Goal: Task Accomplishment & Management: Manage account settings

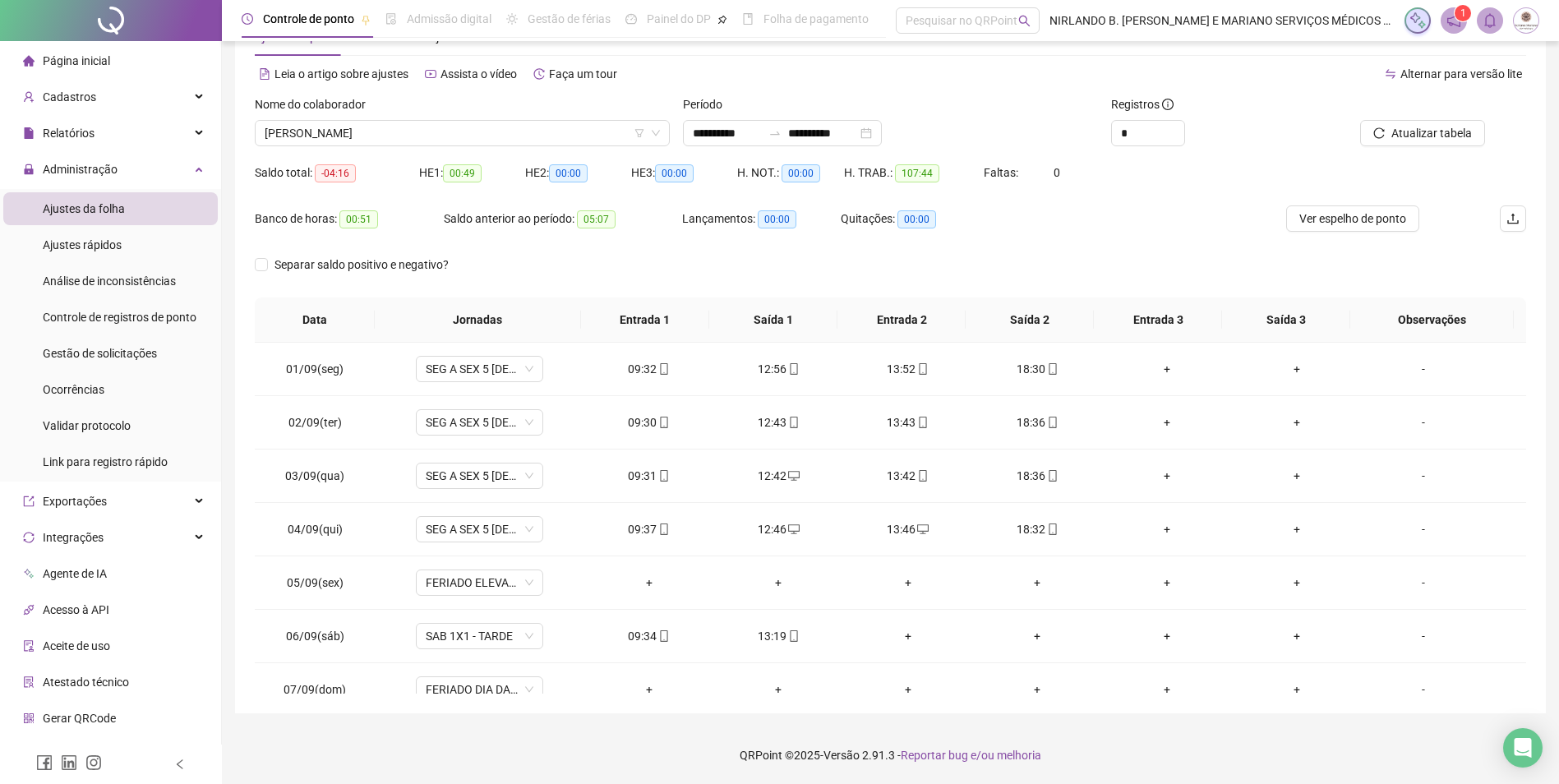
scroll to position [611, 0]
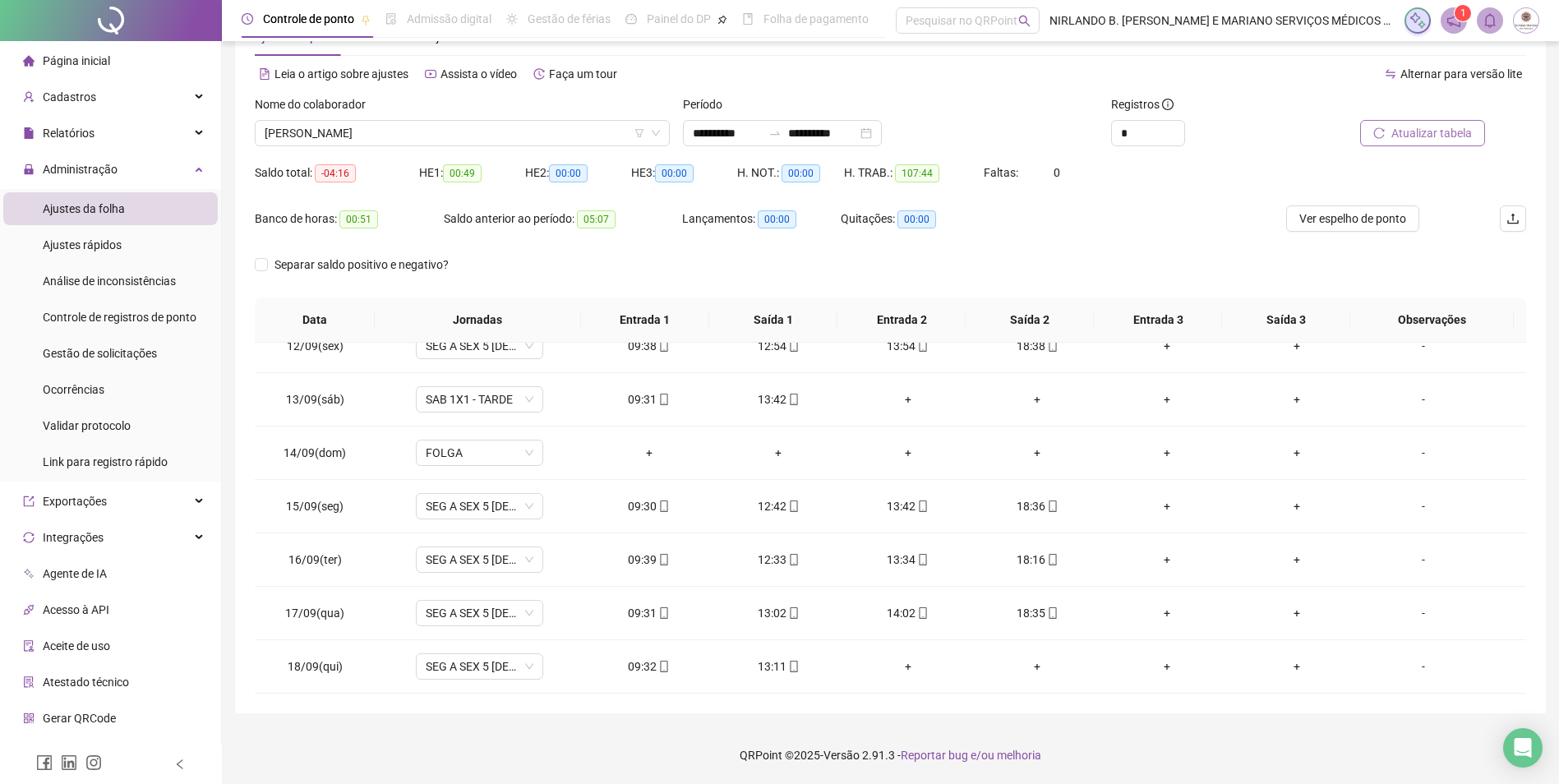
click at [1431, 130] on span "Atualizar tabela" at bounding box center [1431, 133] width 80 height 18
click at [905, 670] on div "14:11" at bounding box center [908, 666] width 104 height 18
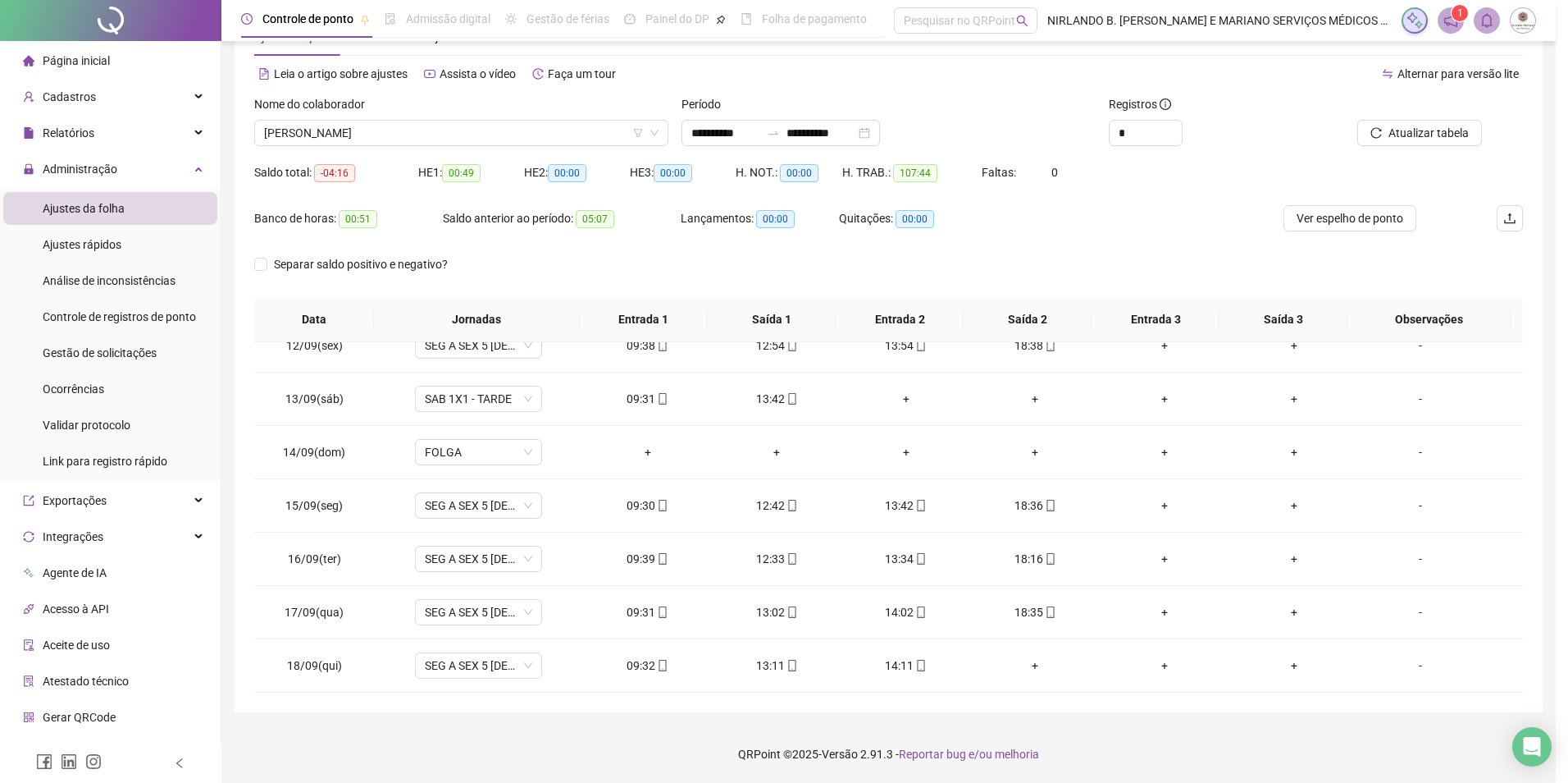
type input "**********"
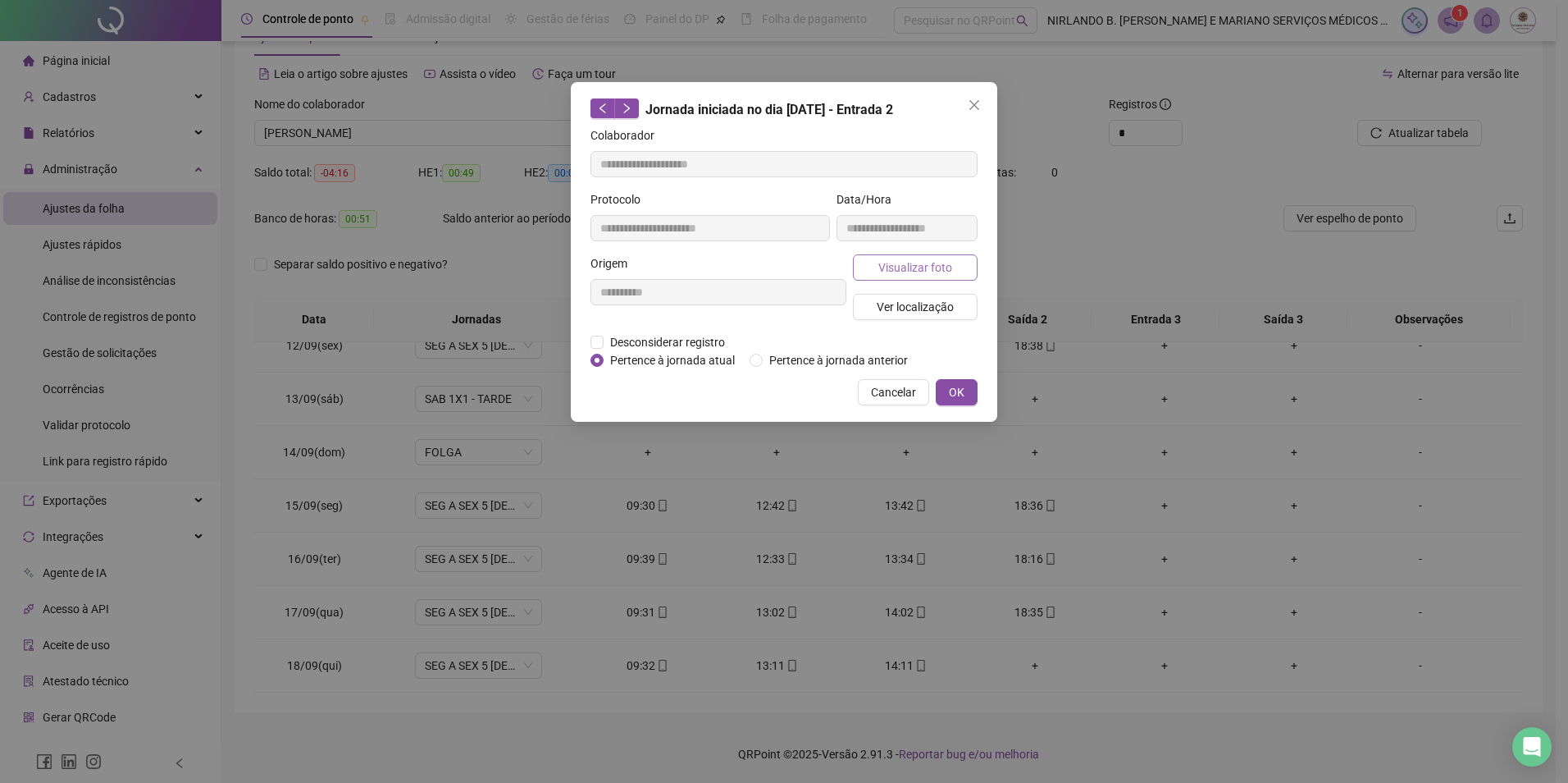
click at [883, 263] on span "Visualizar foto" at bounding box center [915, 267] width 74 height 18
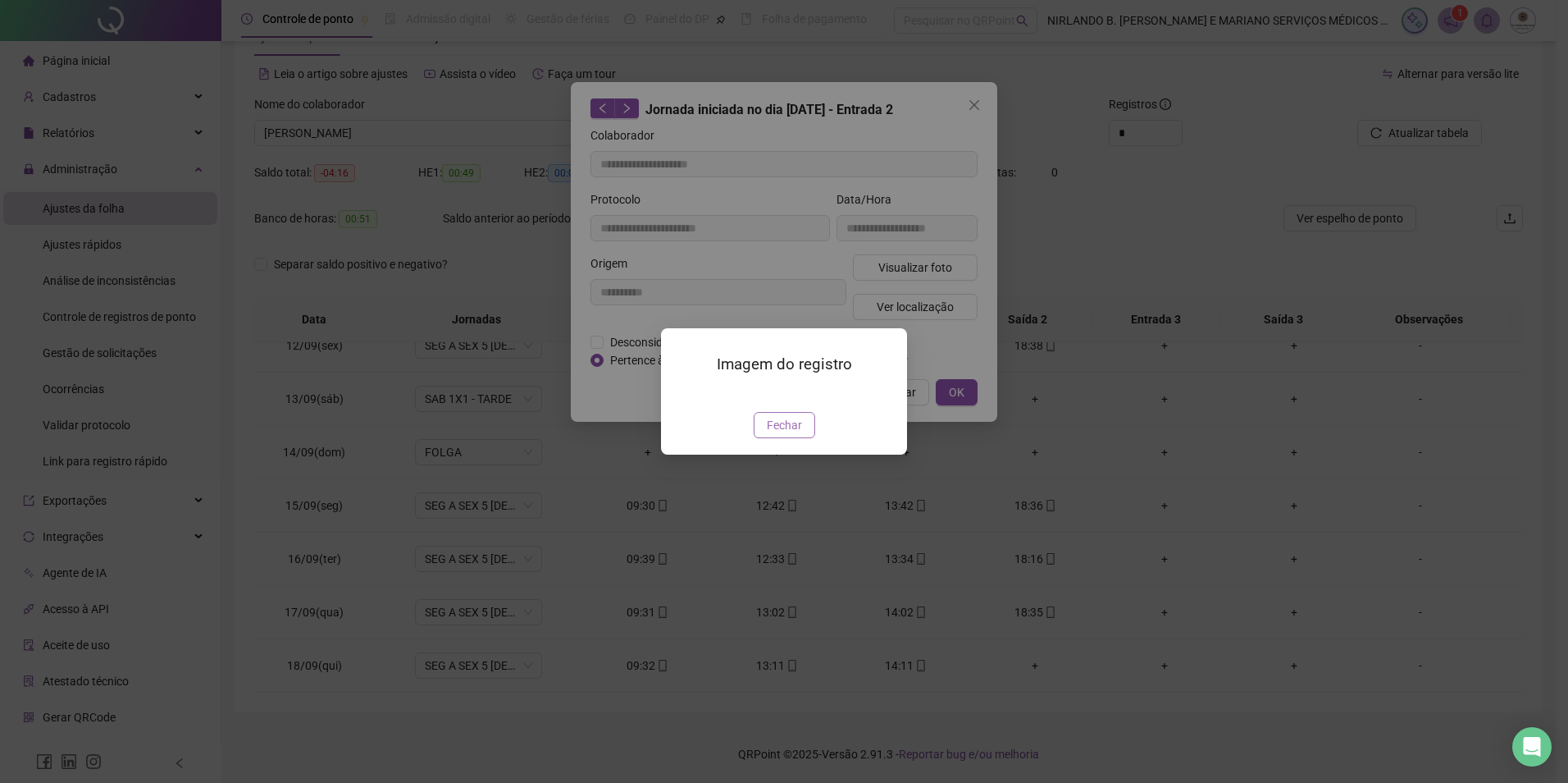
click at [768, 434] on span "Fechar" at bounding box center [784, 425] width 35 height 18
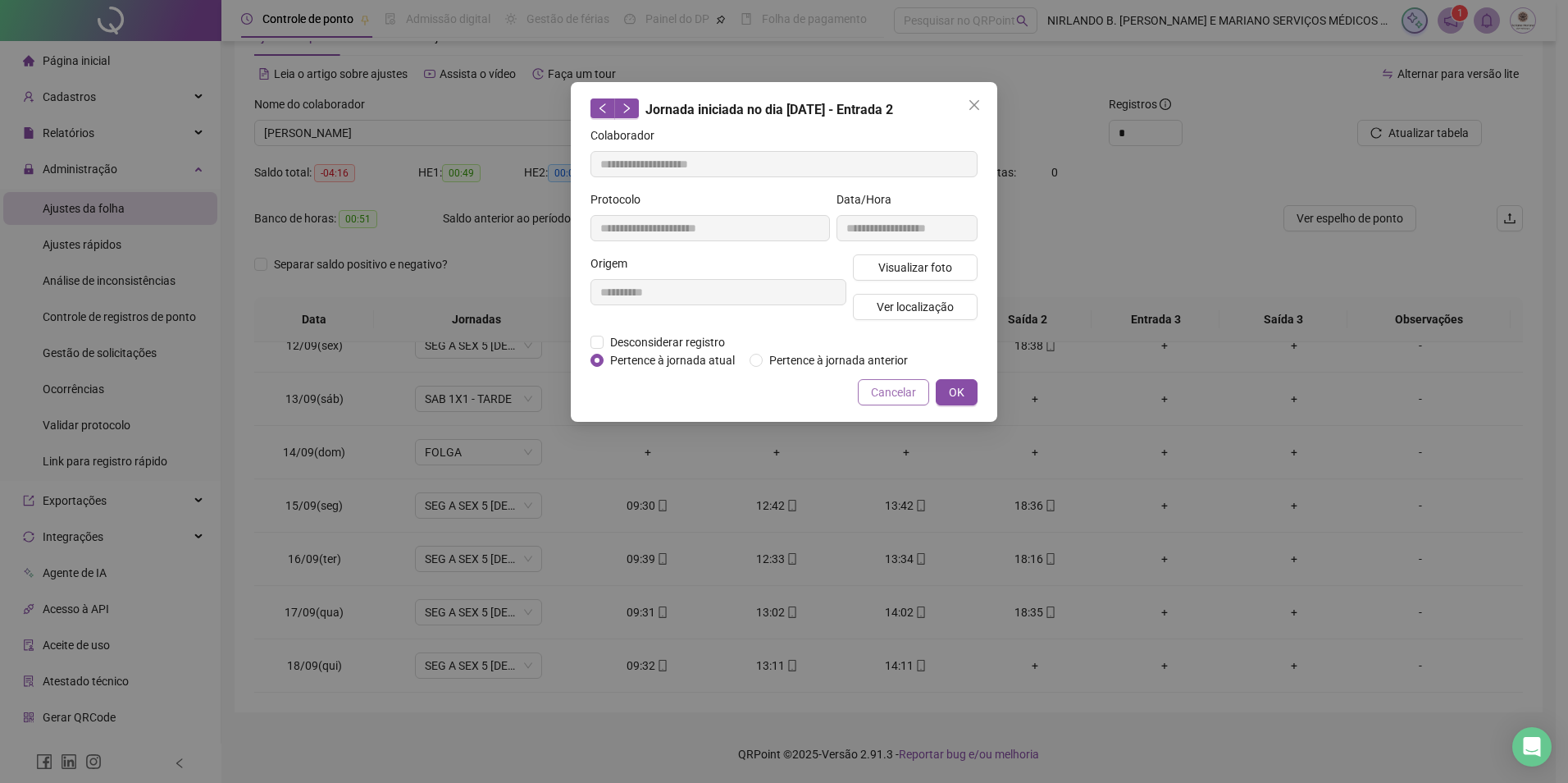
click at [876, 388] on span "Cancelar" at bounding box center [894, 392] width 45 height 18
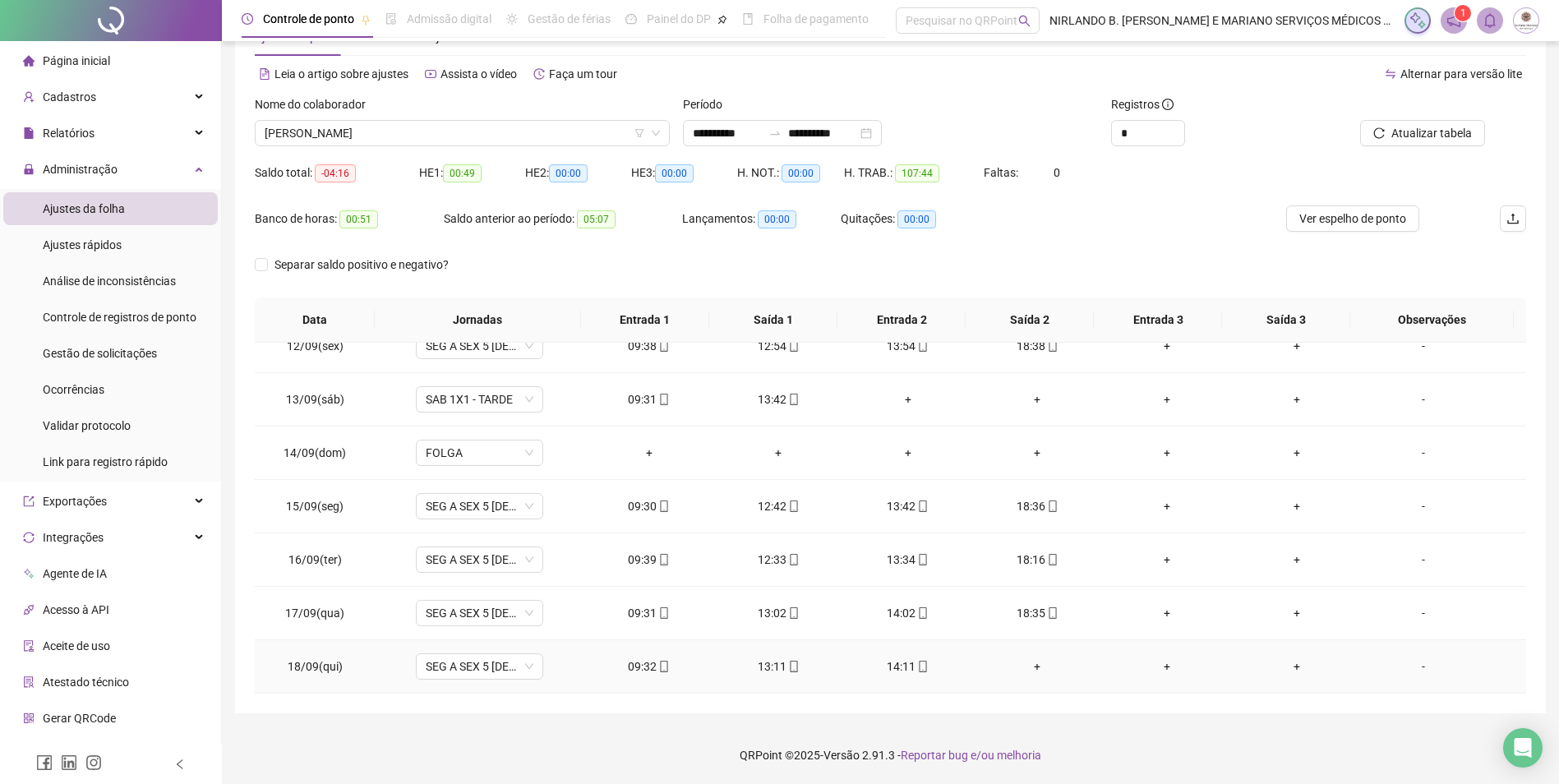
click at [777, 668] on div "13:11" at bounding box center [778, 666] width 104 height 18
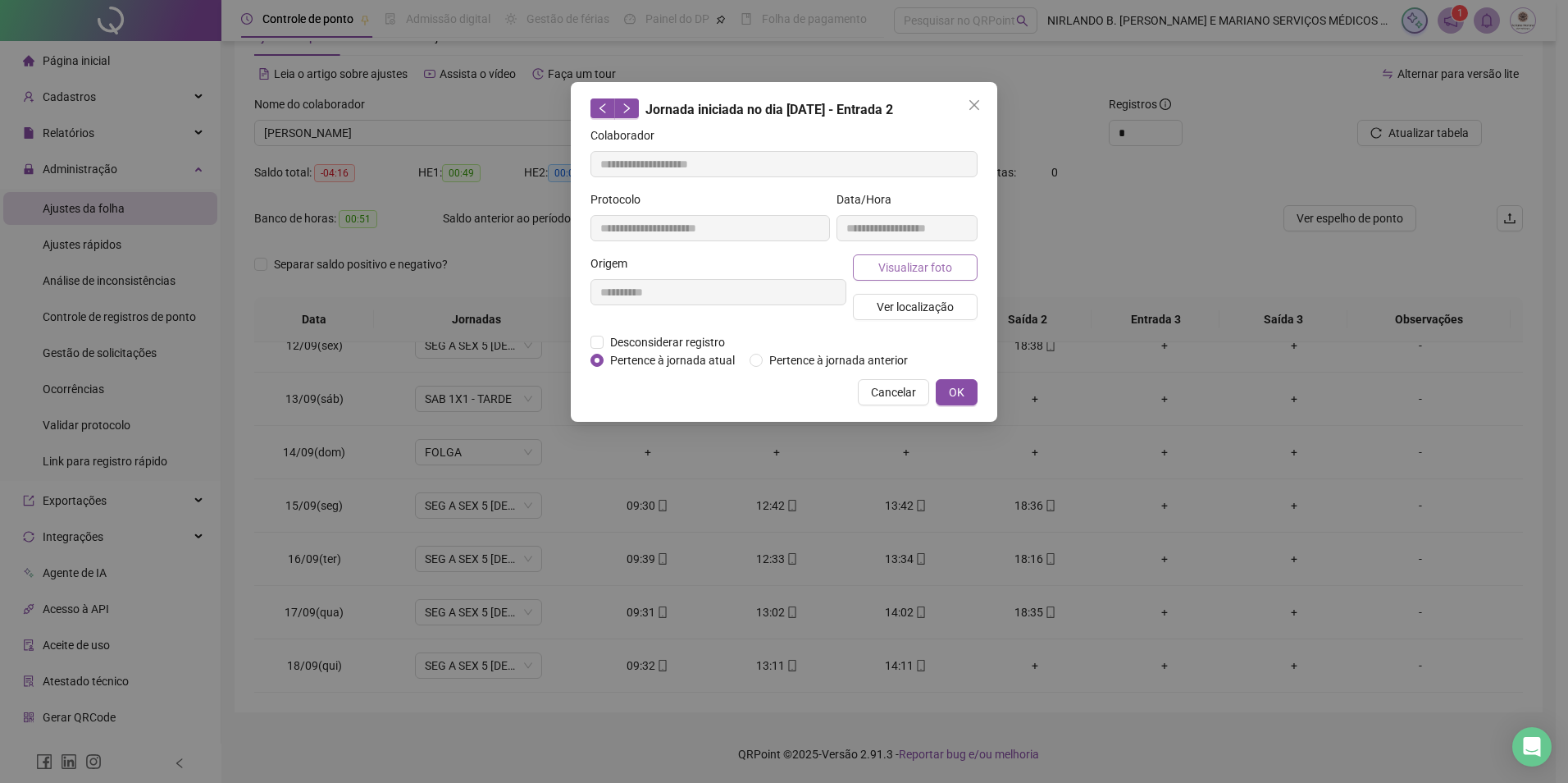
type input "**********"
click at [934, 259] on span "Visualizar foto" at bounding box center [915, 267] width 74 height 18
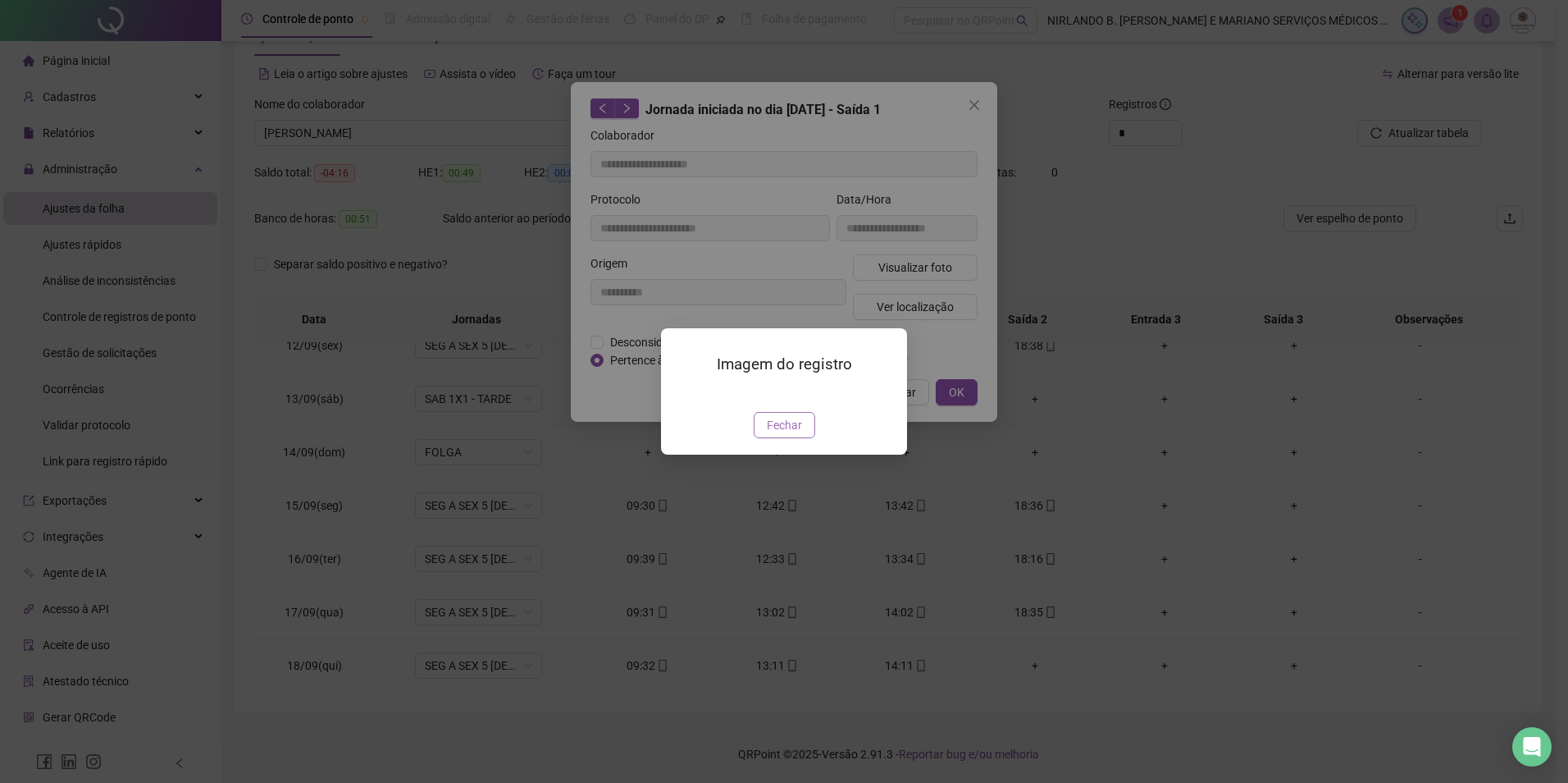
click at [786, 434] on span "Fechar" at bounding box center [784, 425] width 35 height 18
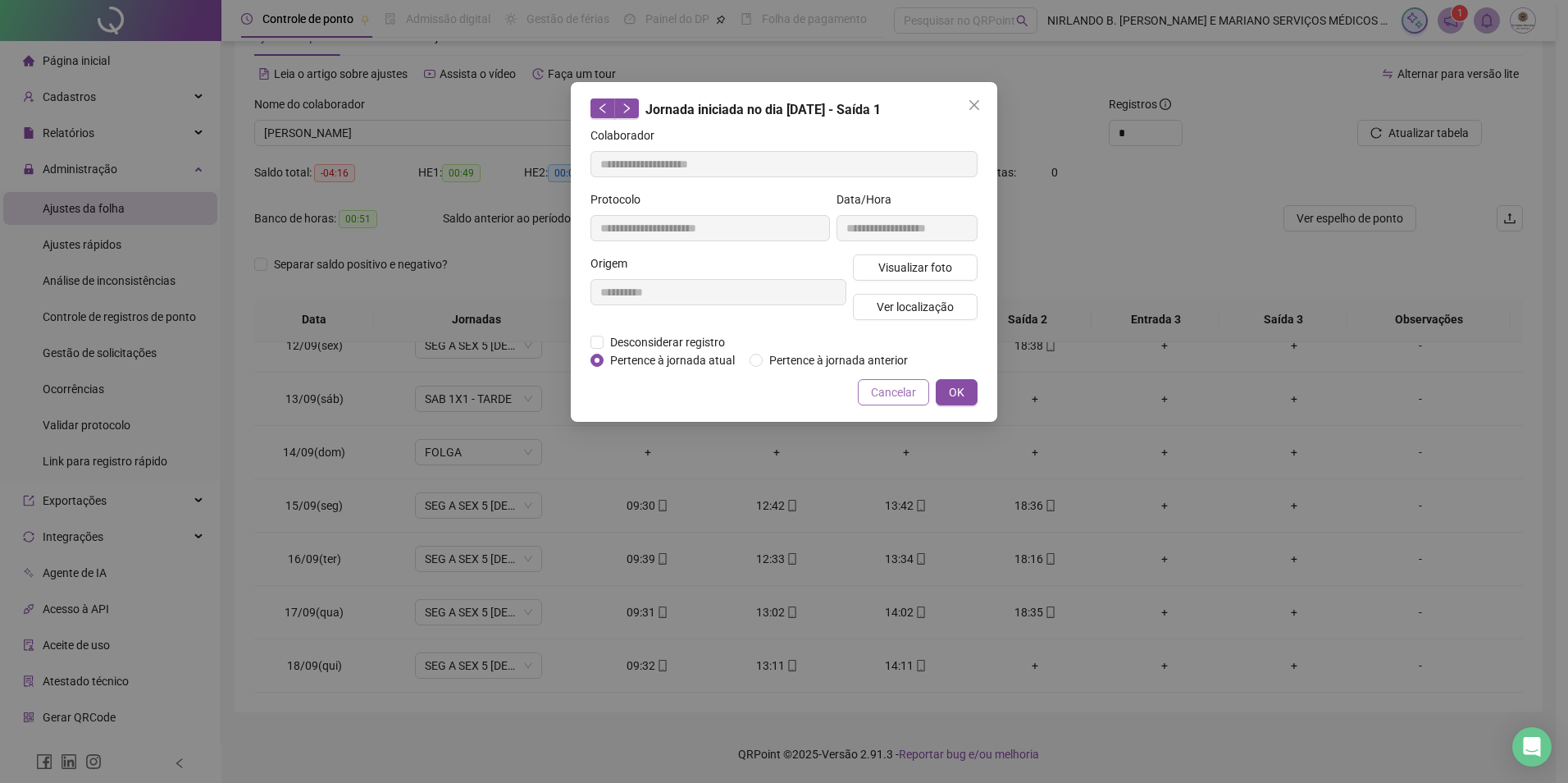
click at [891, 390] on span "Cancelar" at bounding box center [894, 392] width 45 height 18
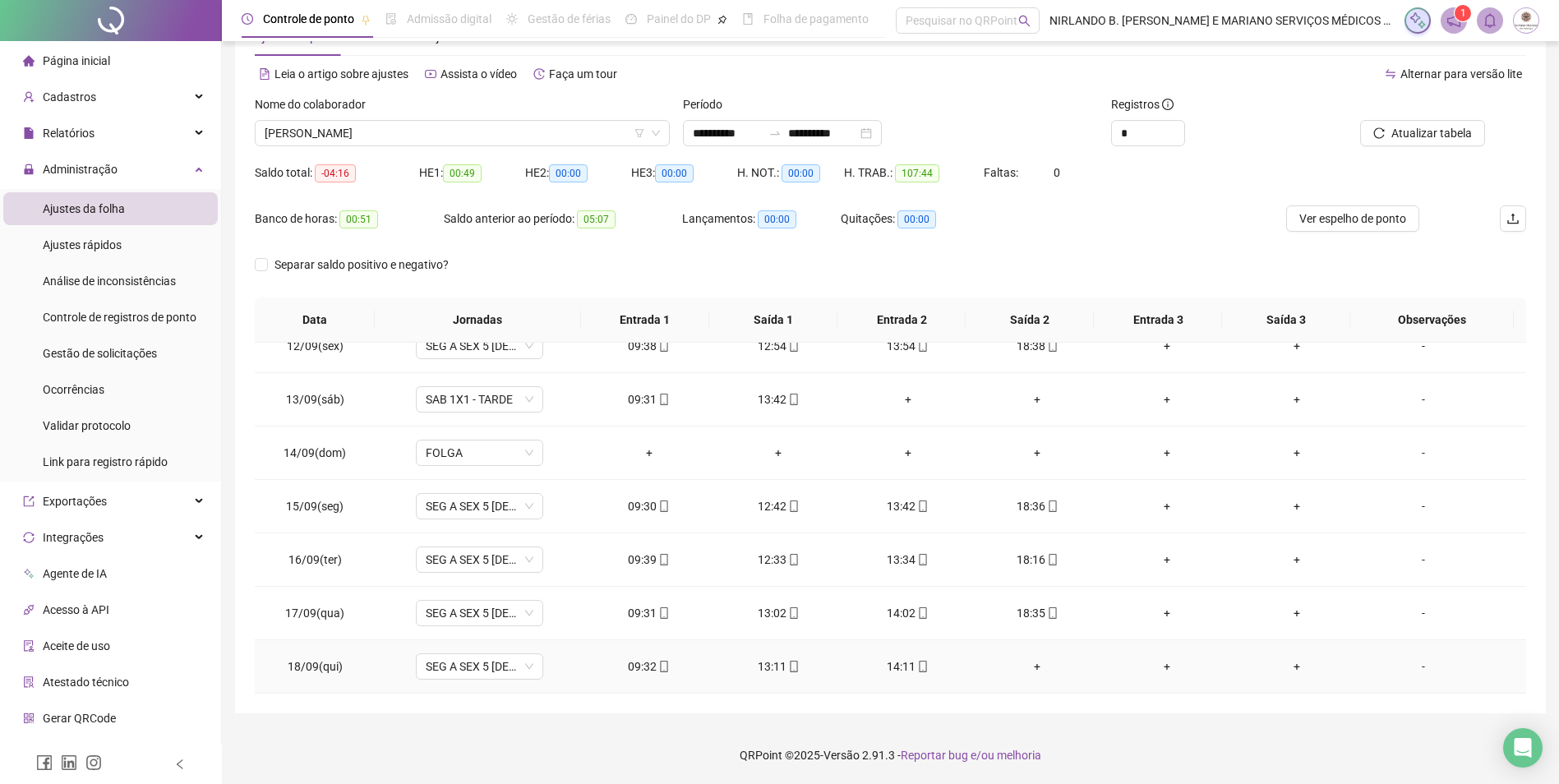
click at [633, 671] on div "09:32" at bounding box center [650, 666] width 104 height 18
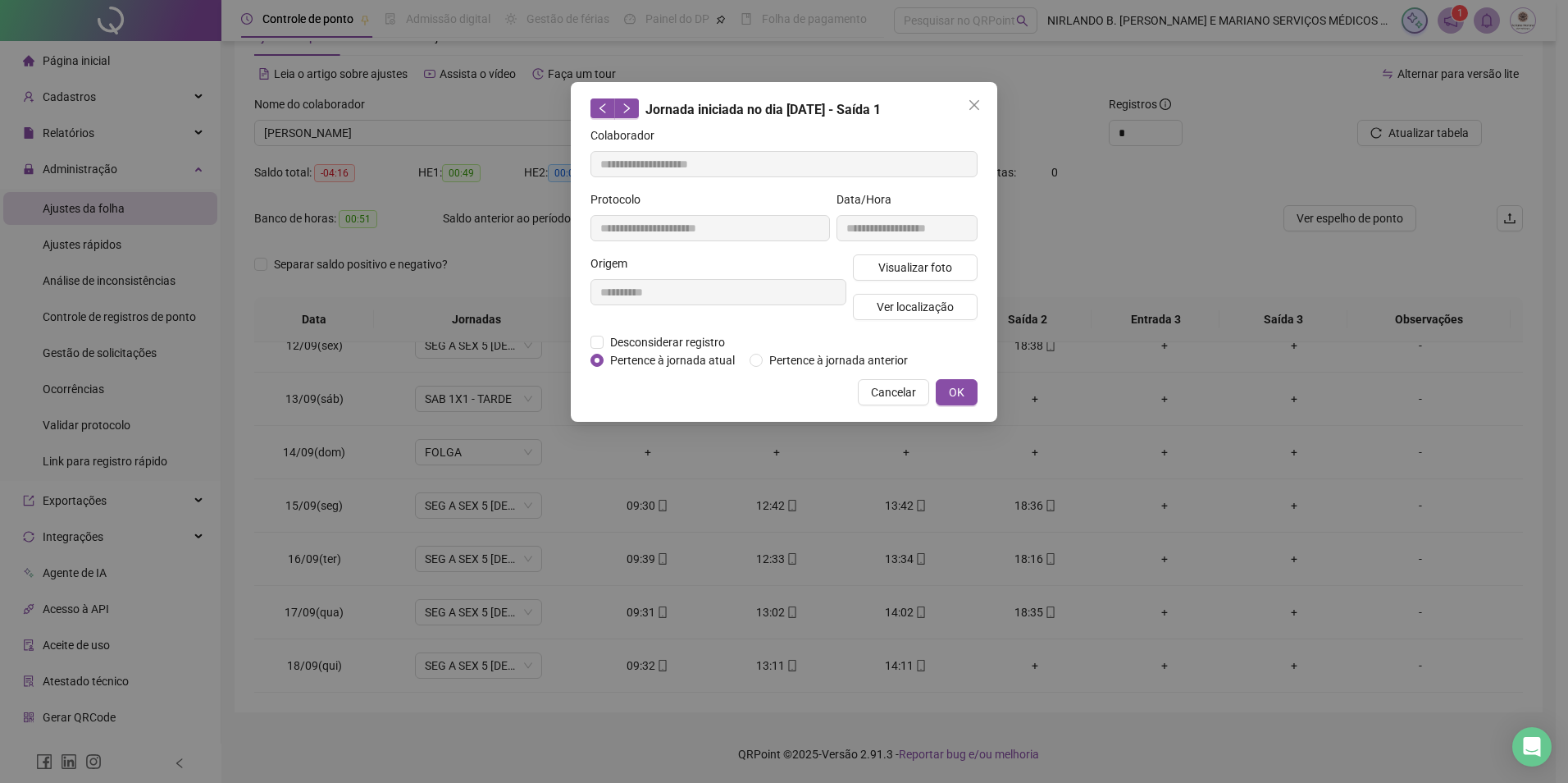
type input "**********"
click at [912, 265] on span "Visualizar foto" at bounding box center [915, 267] width 74 height 18
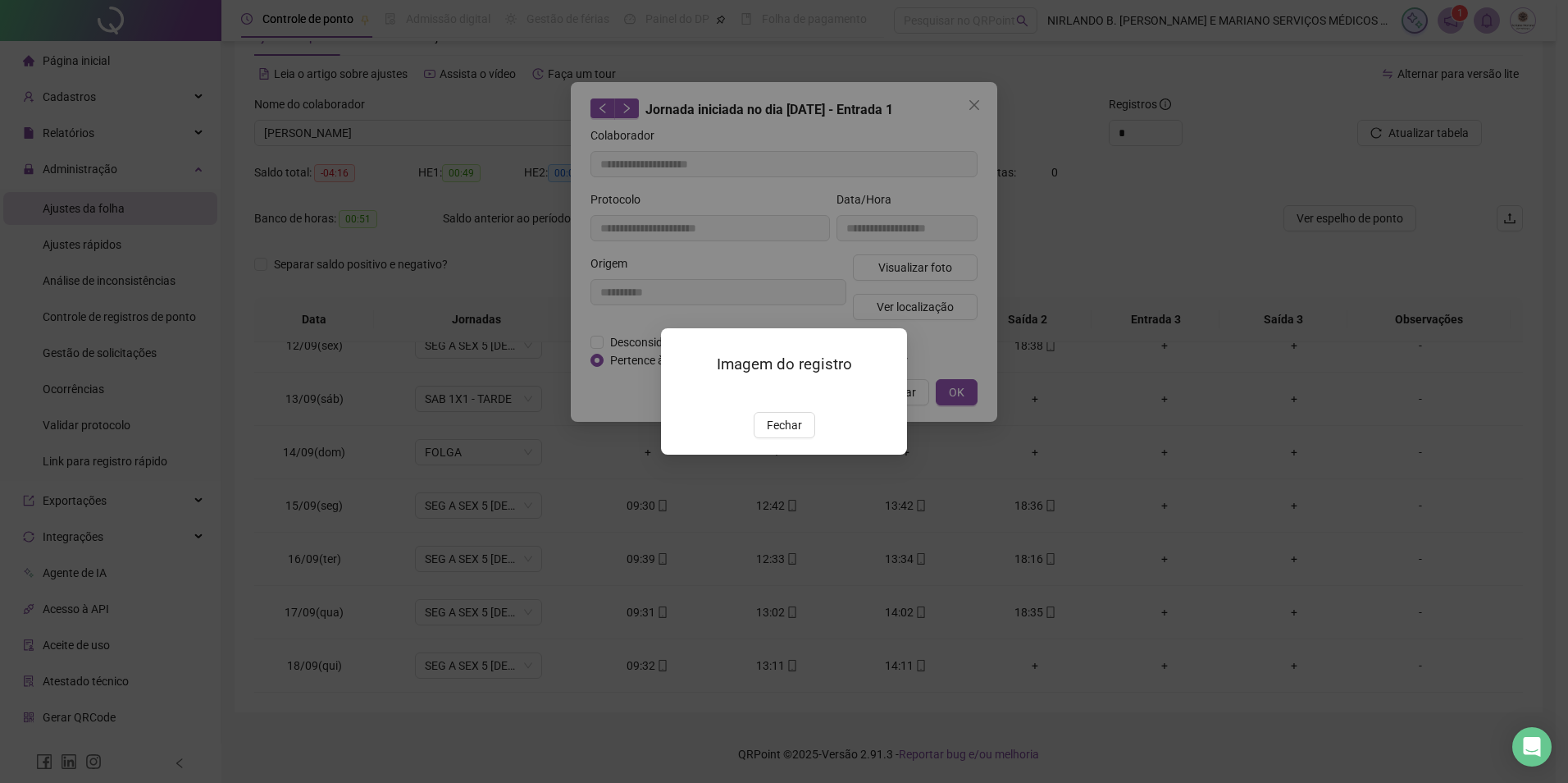
click at [773, 454] on div "Imagem do registro Fechar" at bounding box center [784, 391] width 246 height 126
click at [773, 434] on span "Fechar" at bounding box center [784, 425] width 35 height 18
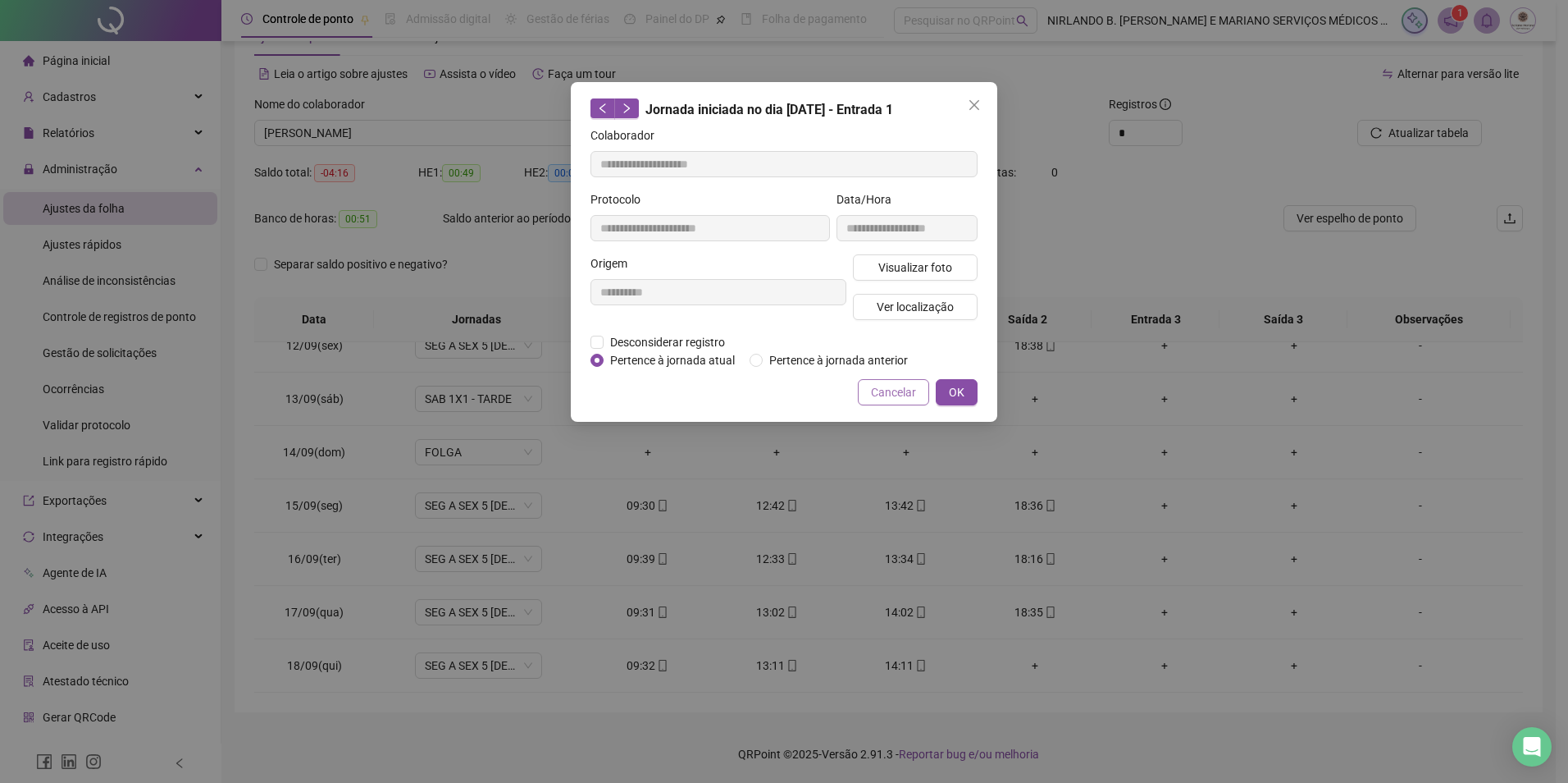
click at [889, 394] on span "Cancelar" at bounding box center [894, 392] width 45 height 18
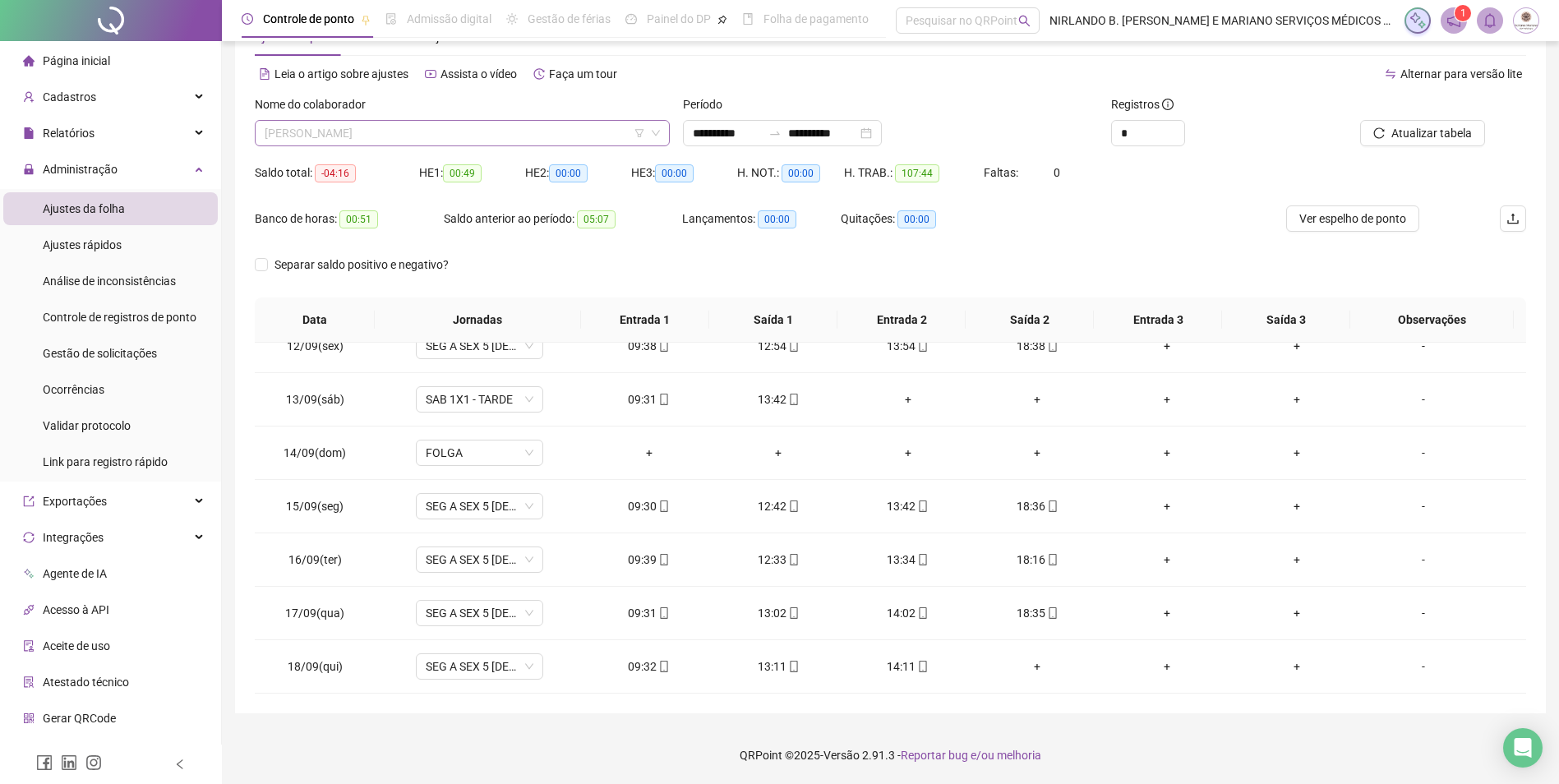
click at [407, 132] on span "KELLEN DA SILVA ALVES" at bounding box center [462, 133] width 395 height 25
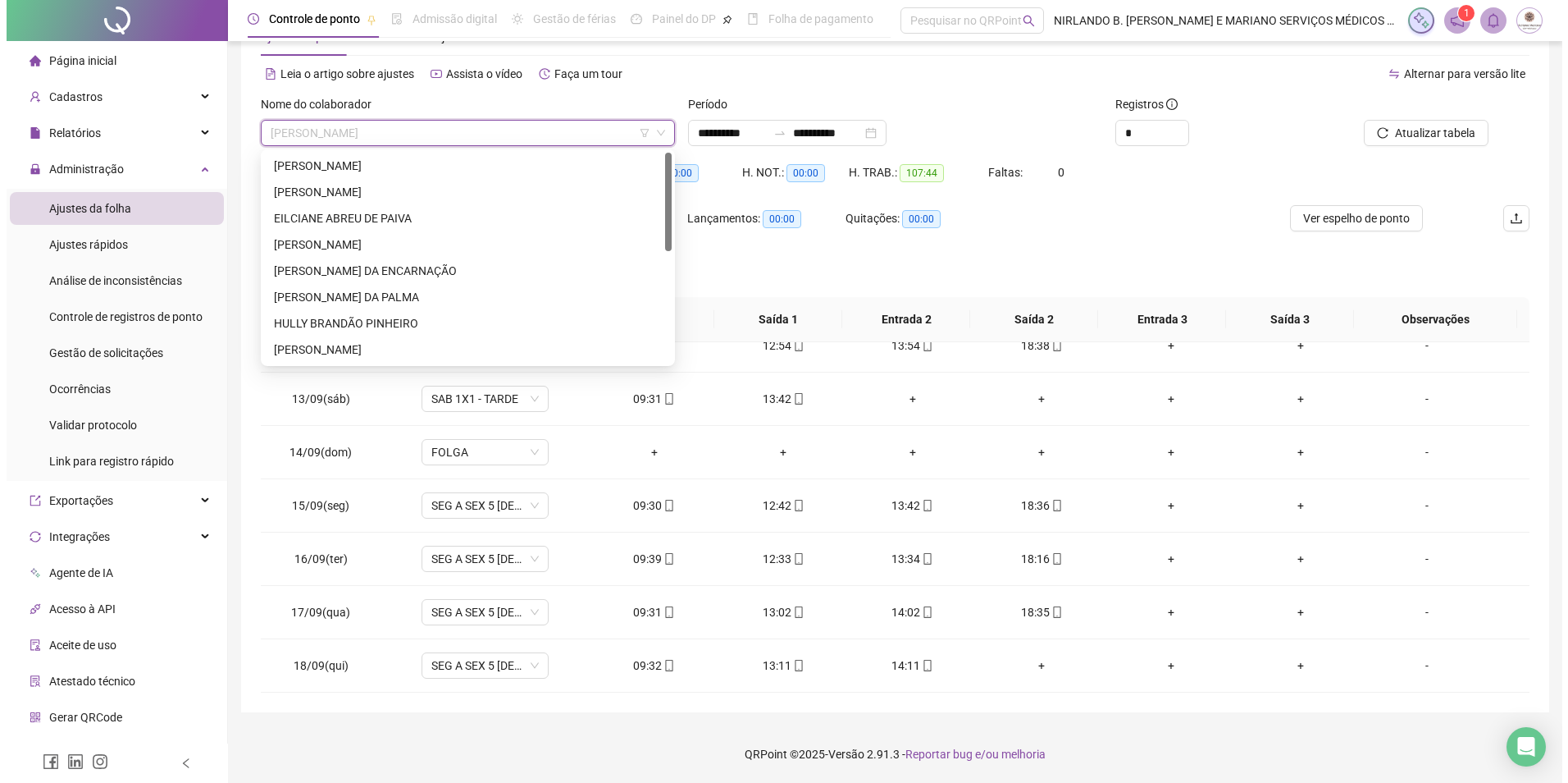
scroll to position [0, 0]
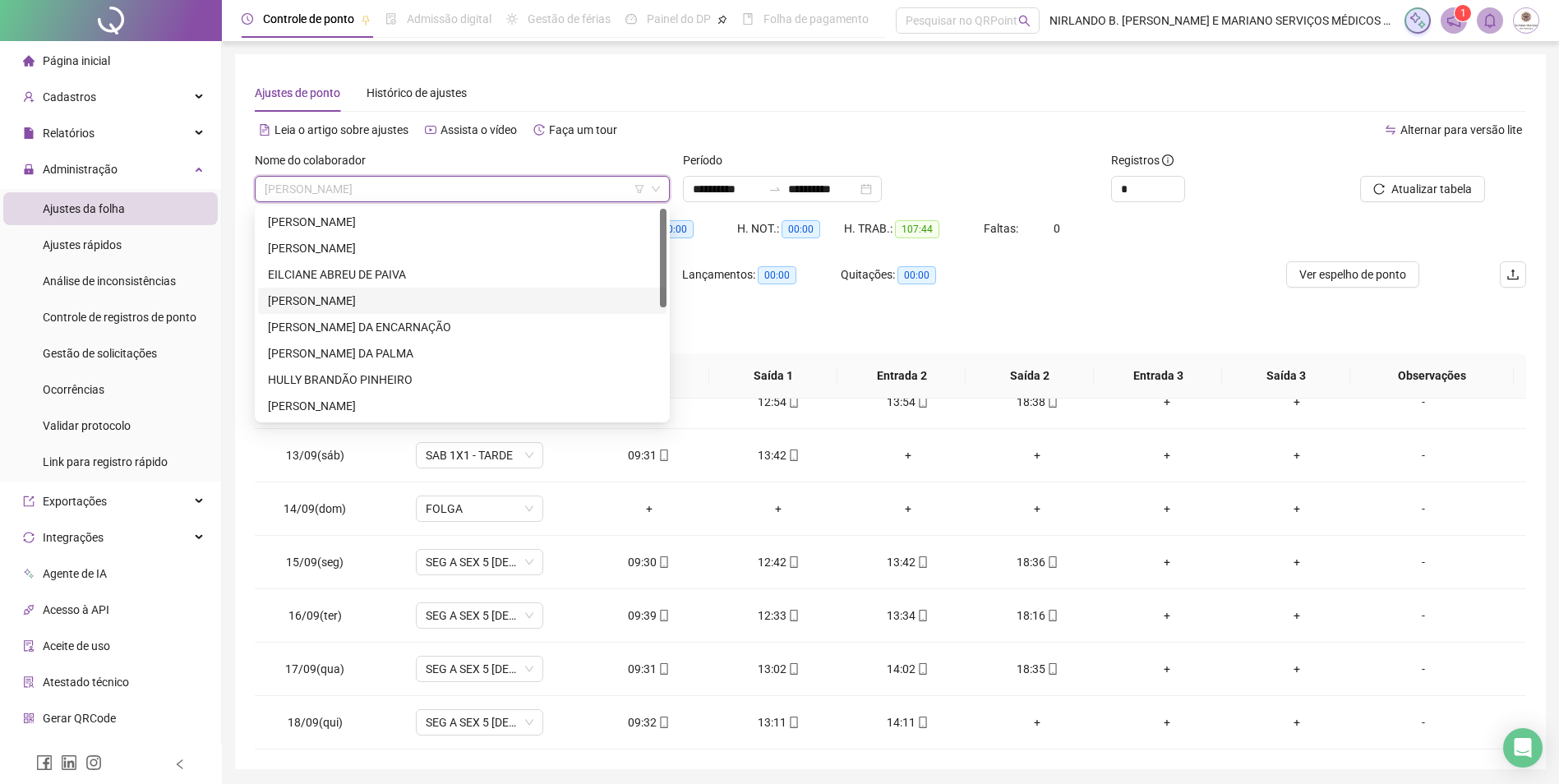
click at [353, 295] on div "FLÁVIA PIRES MONTEIRO DO NASCIMENTO" at bounding box center [462, 300] width 389 height 18
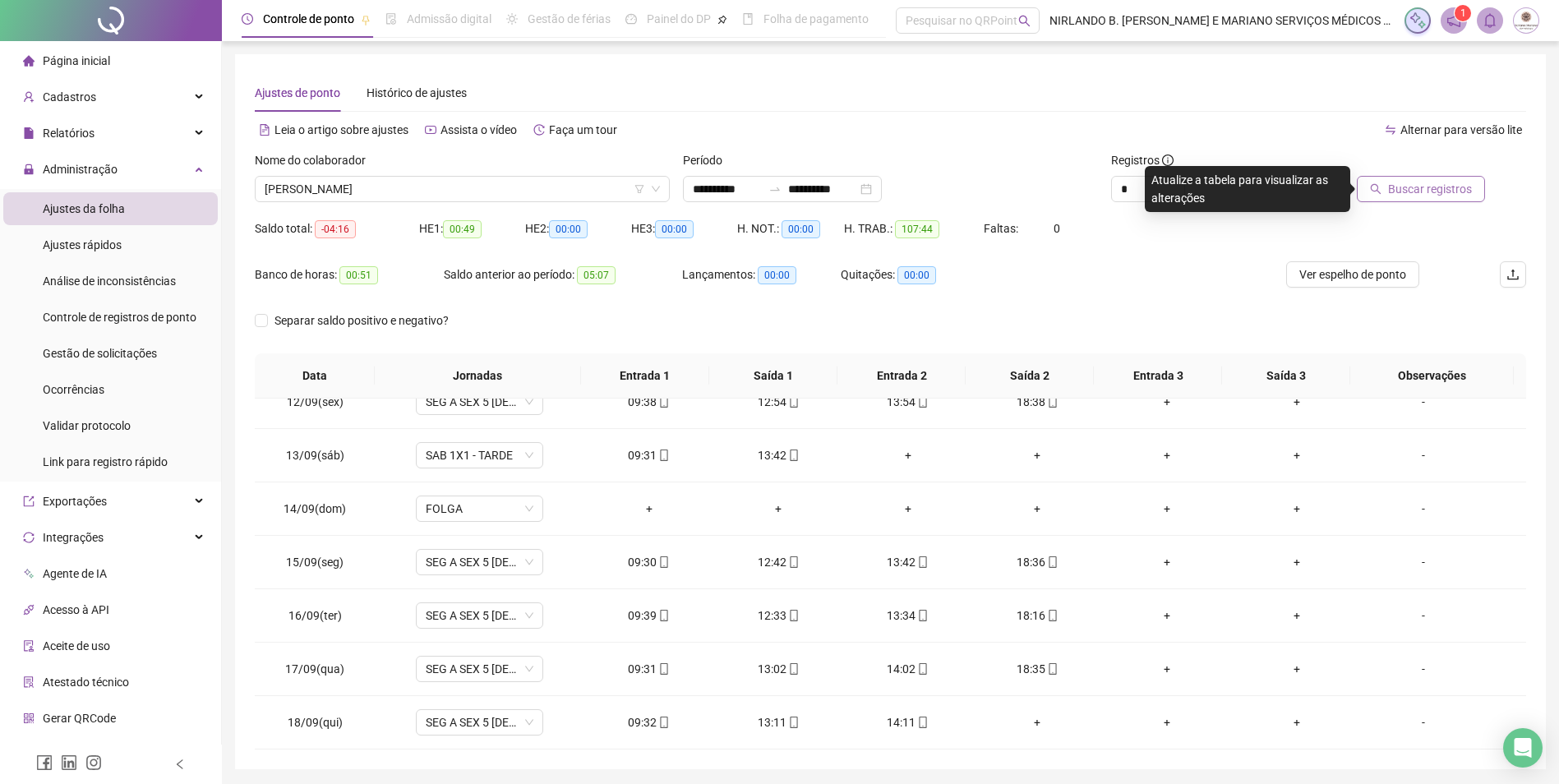
click at [1392, 184] on span "Buscar registros" at bounding box center [1430, 189] width 84 height 18
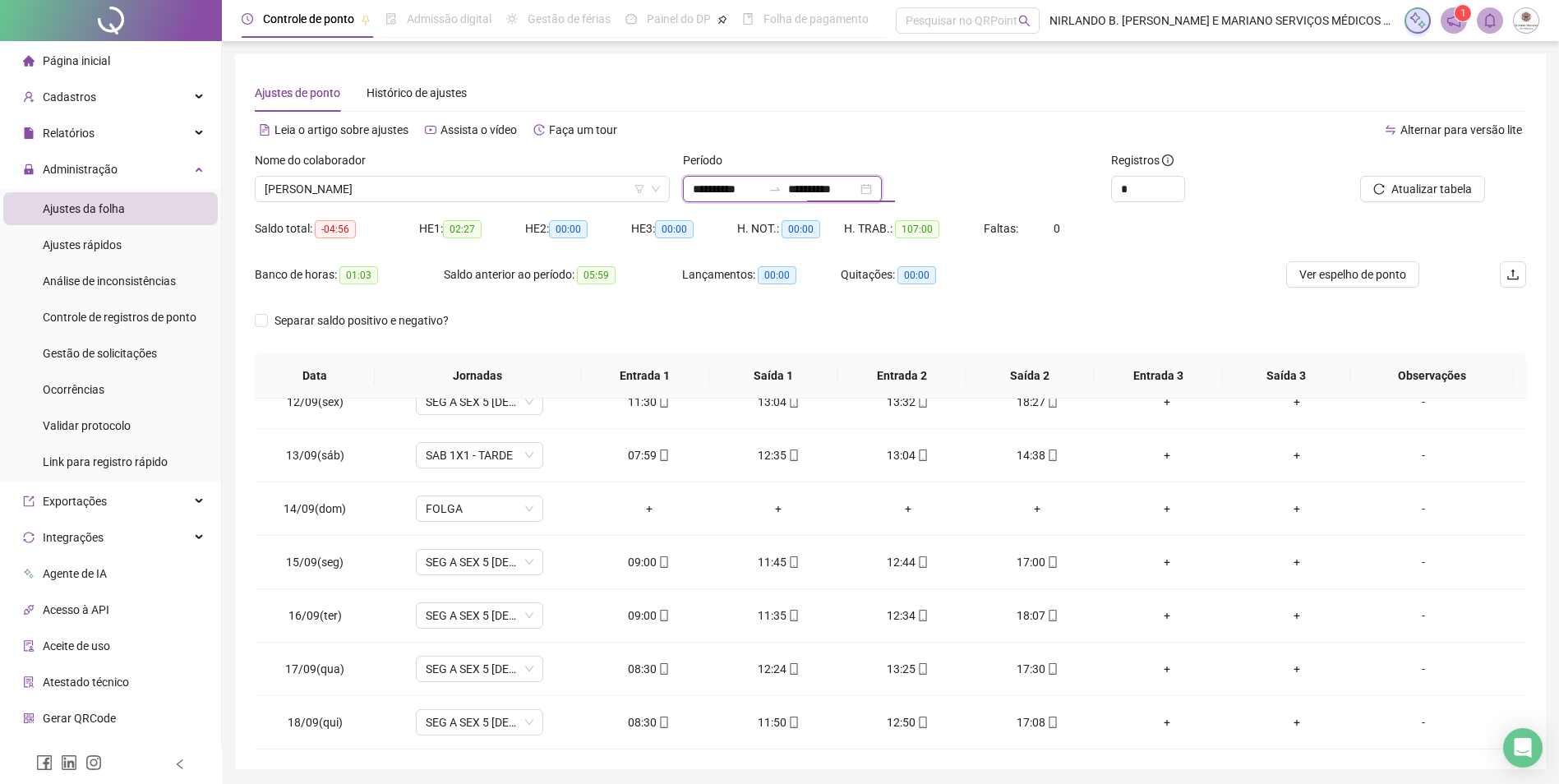
click at [858, 184] on input "**********" at bounding box center [823, 189] width 69 height 18
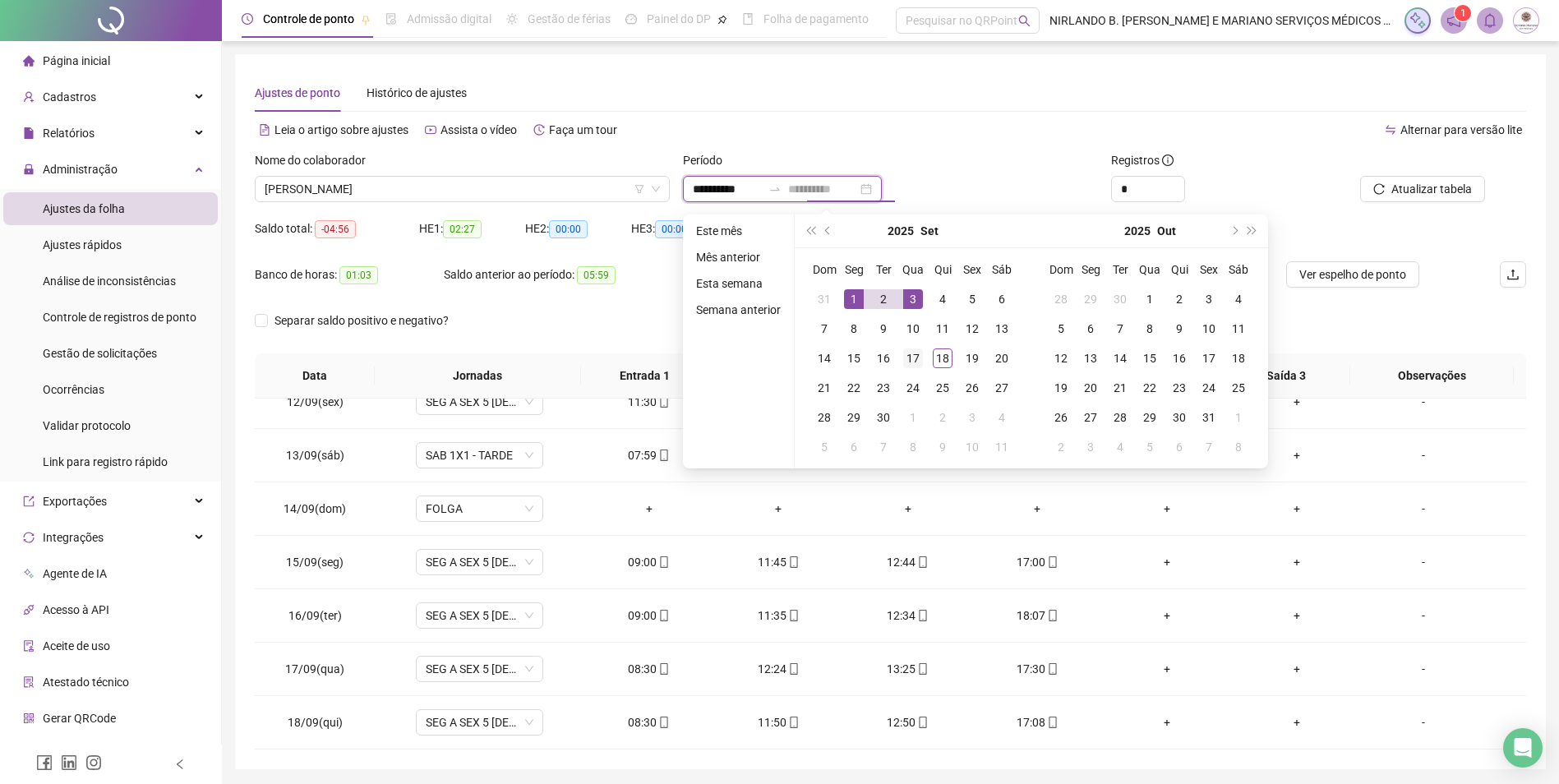
type input "**********"
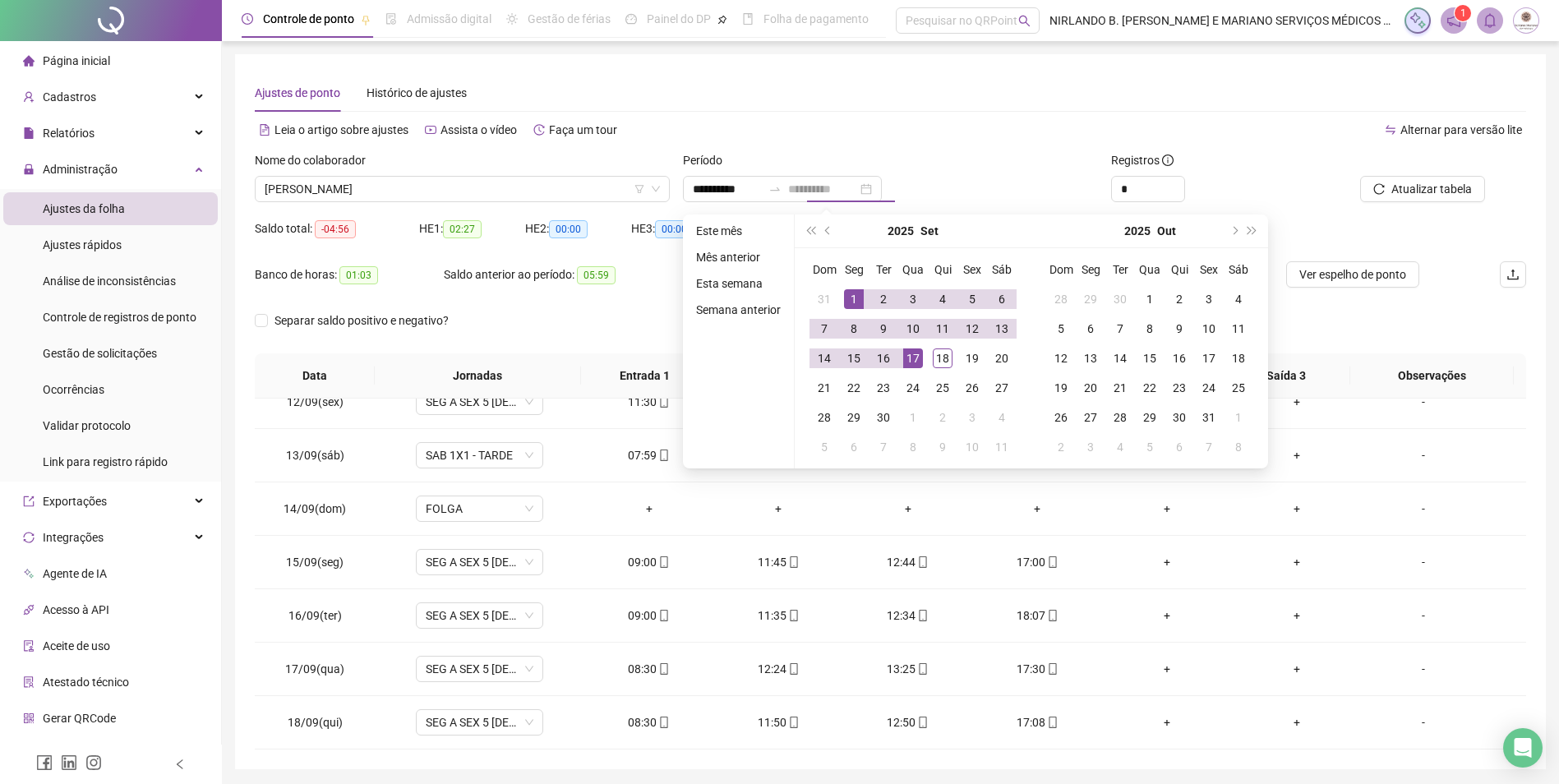
click at [905, 368] on td "17" at bounding box center [913, 358] width 29 height 29
click at [1394, 179] on button "Buscar registros" at bounding box center [1421, 189] width 129 height 26
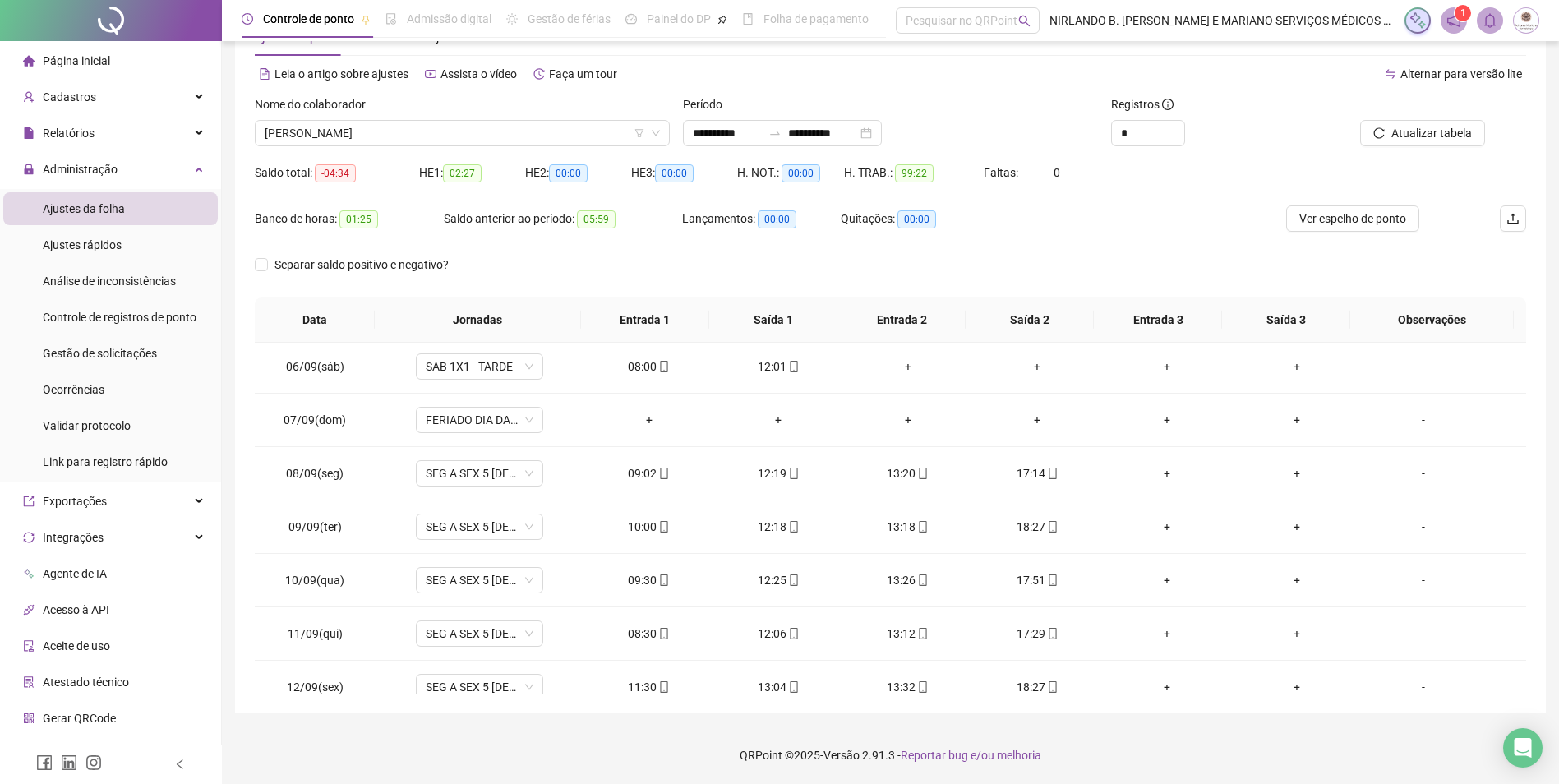
scroll to position [557, 0]
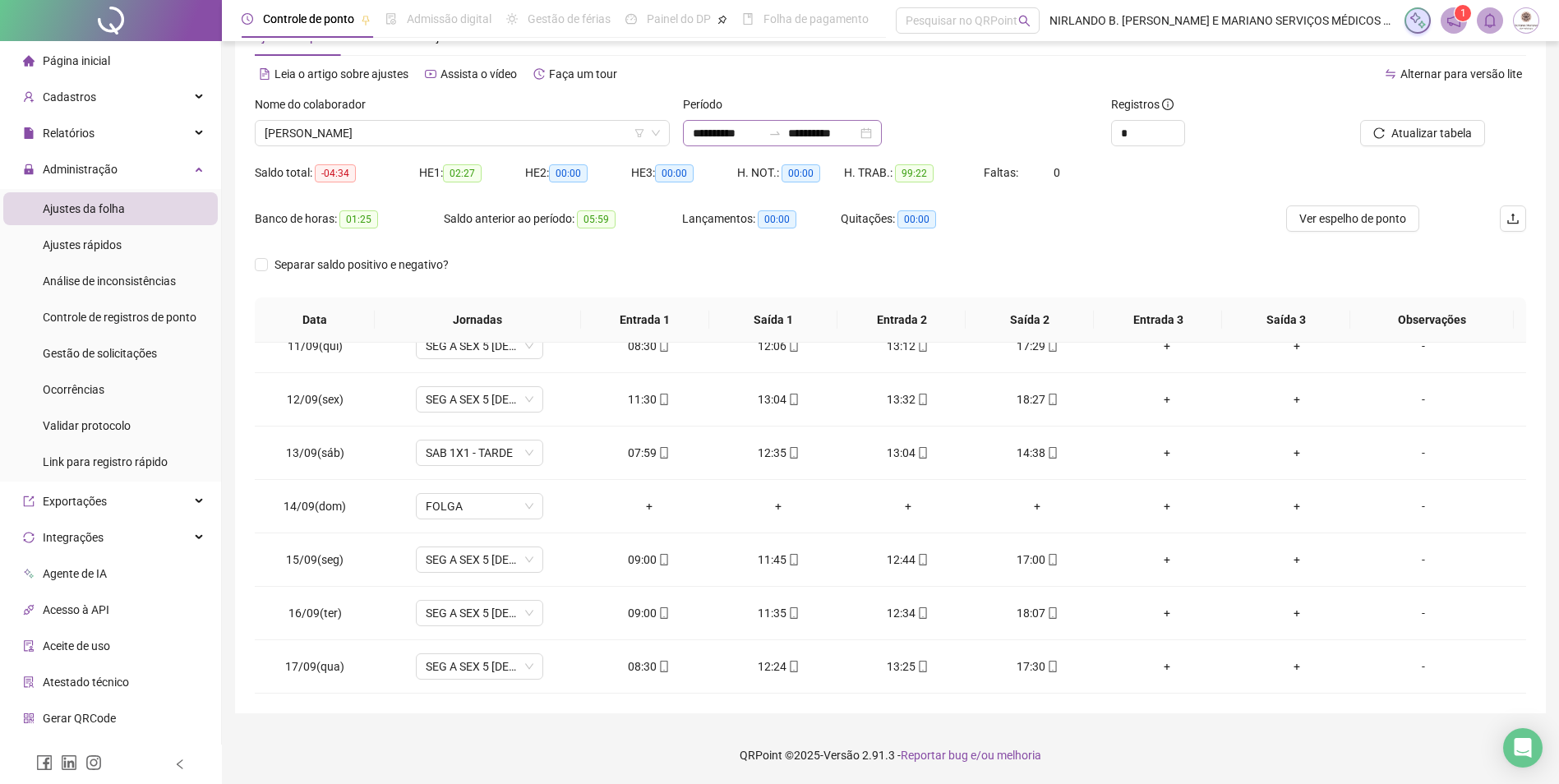
click at [868, 144] on div "**********" at bounding box center [783, 133] width 199 height 26
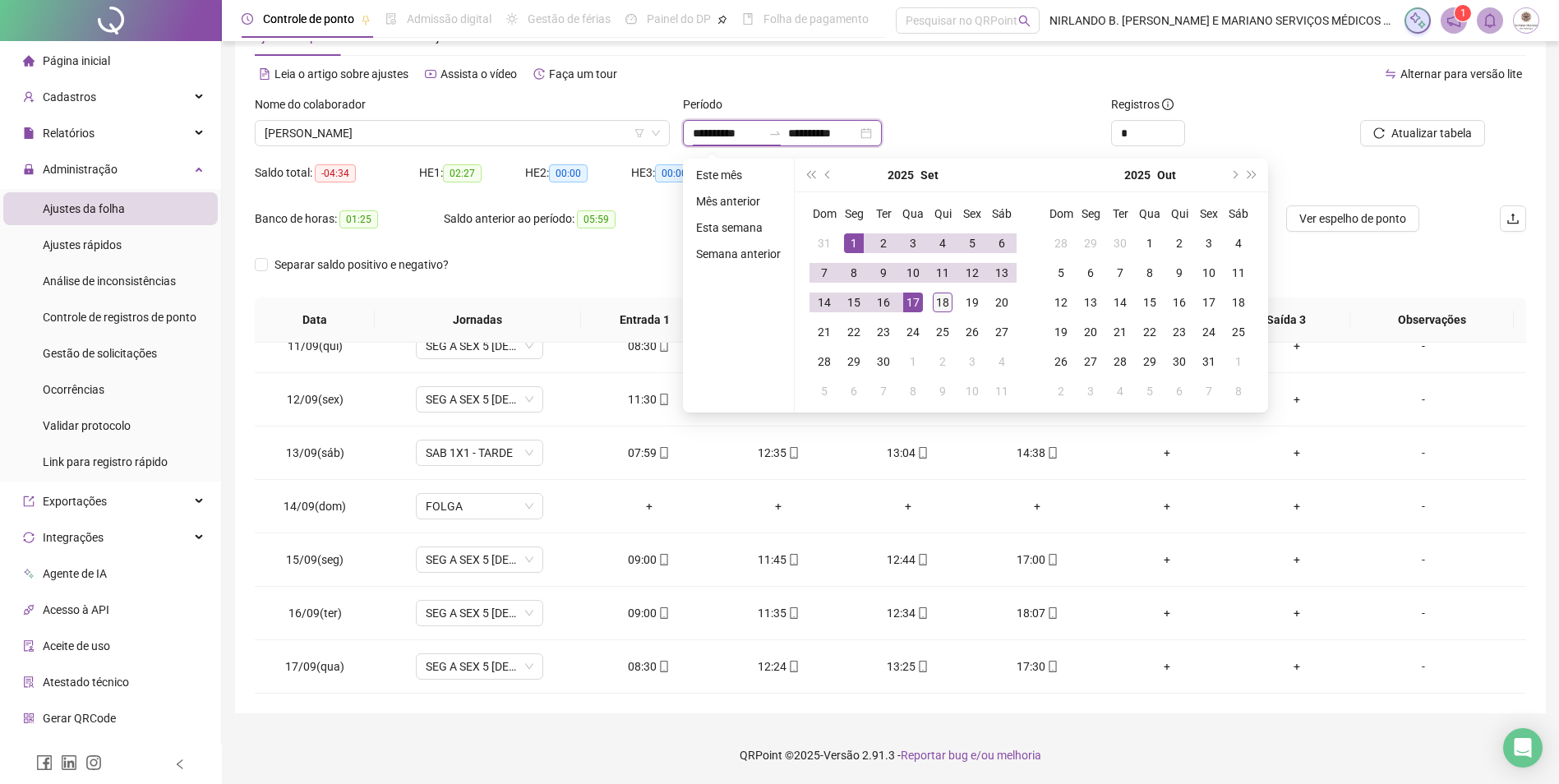
type input "**********"
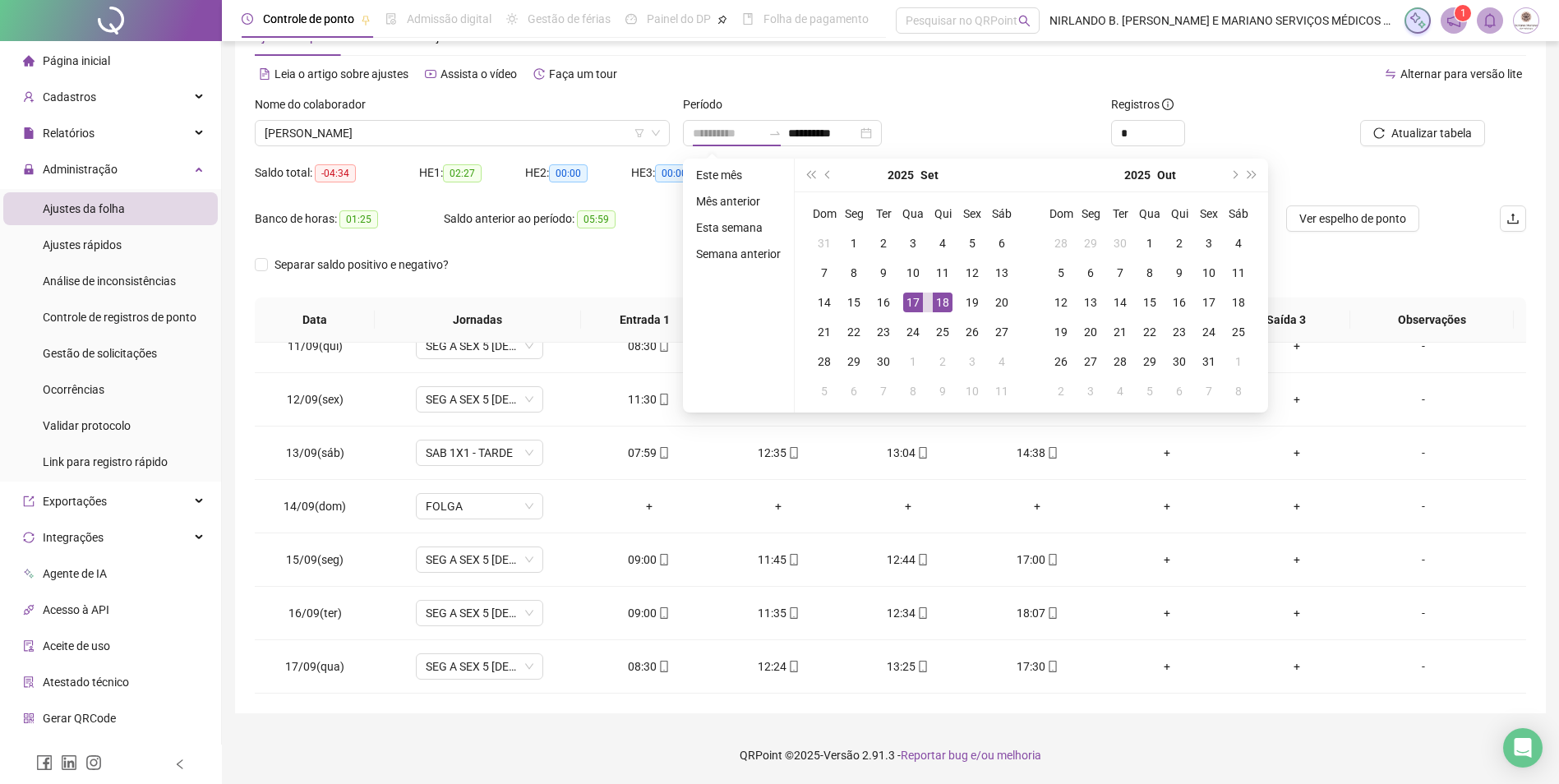
click at [942, 293] on div "18" at bounding box center [942, 302] width 20 height 20
type input "**********"
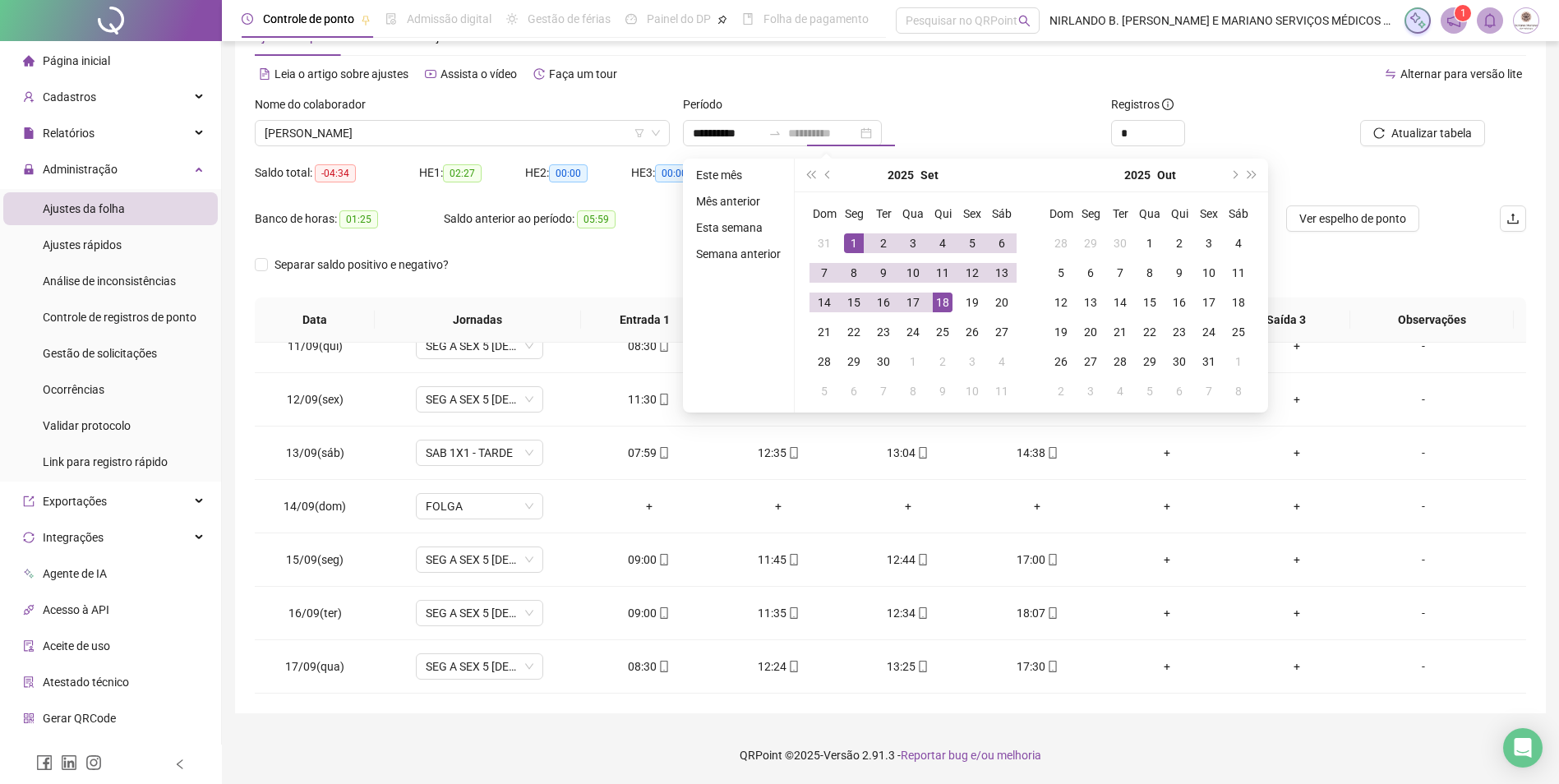
click at [845, 248] on div "1" at bounding box center [853, 243] width 20 height 20
type input "**********"
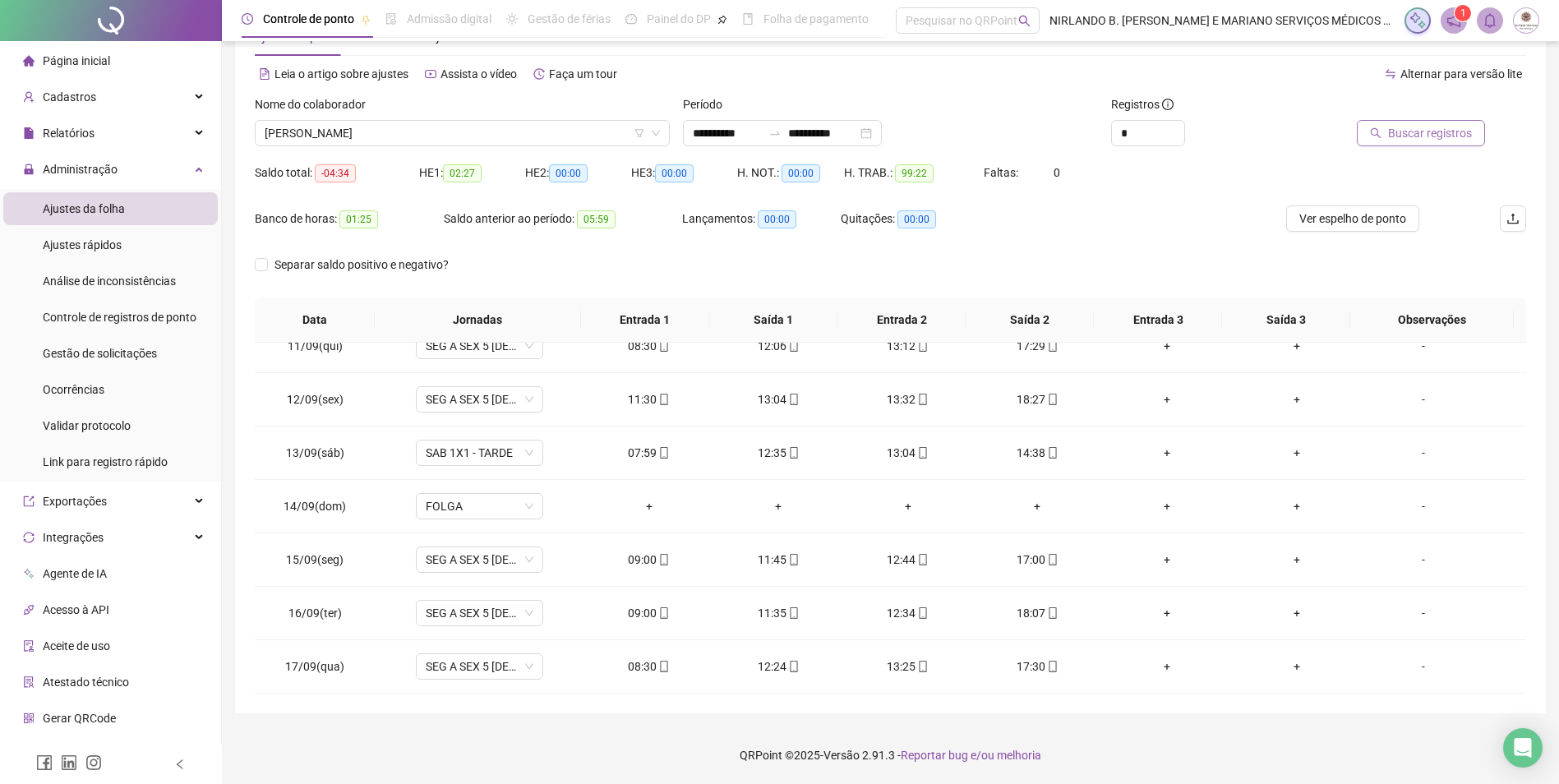
click at [1409, 129] on span "Buscar registros" at bounding box center [1430, 133] width 84 height 18
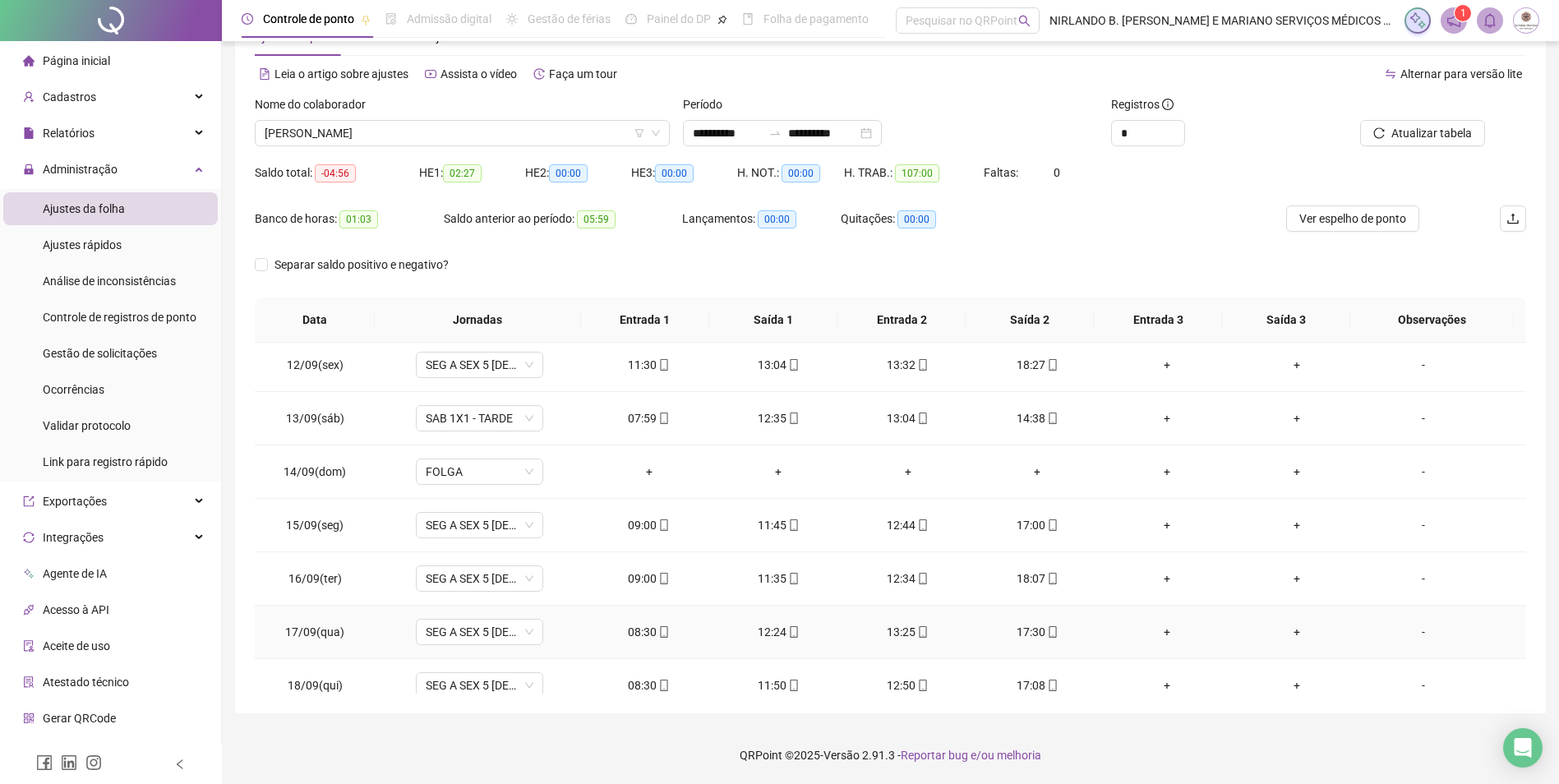
scroll to position [611, 0]
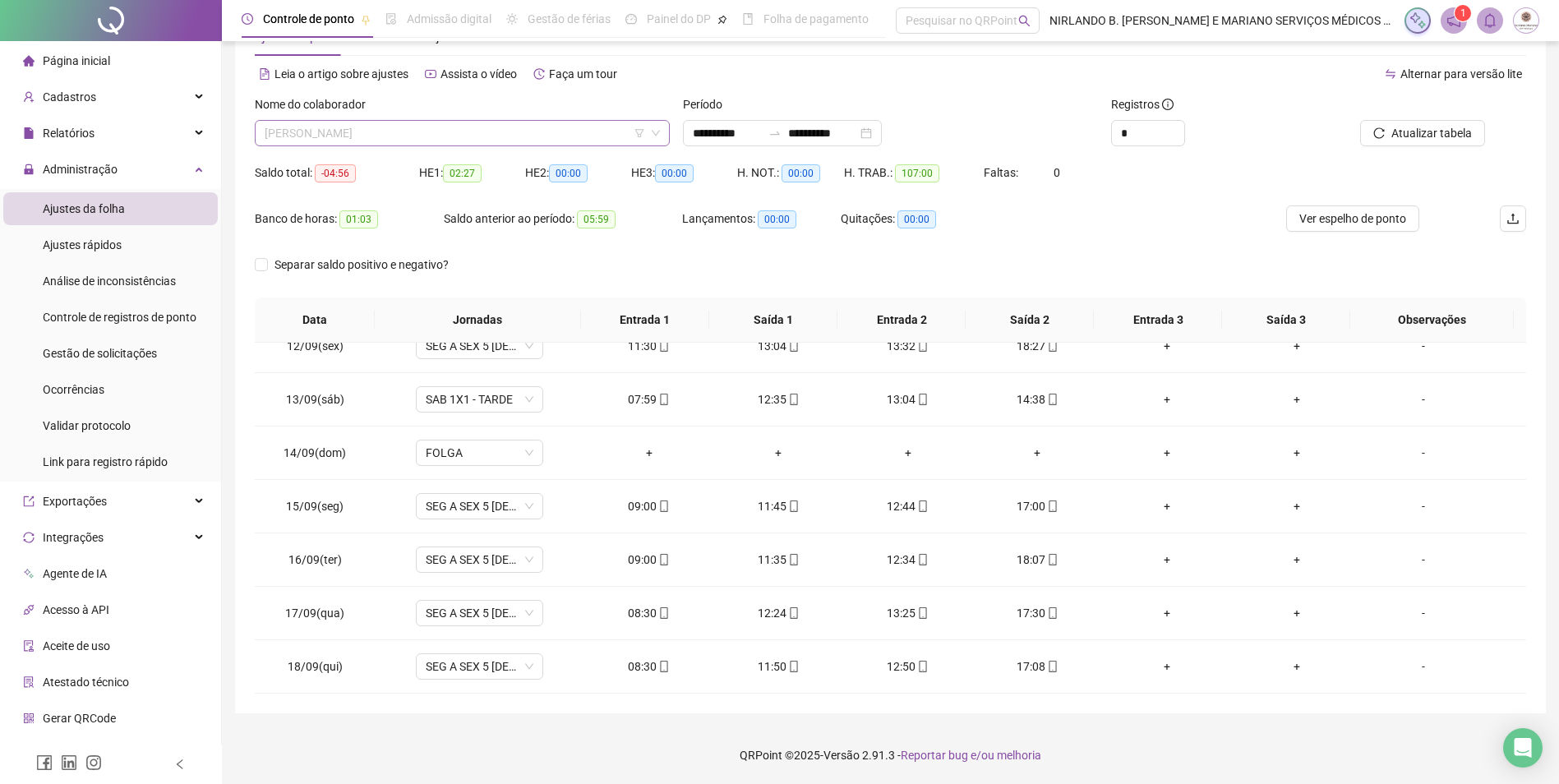
click at [317, 133] on span "FLÁVIA PIRES MONTEIRO DO NASCIMENTO" at bounding box center [462, 133] width 395 height 25
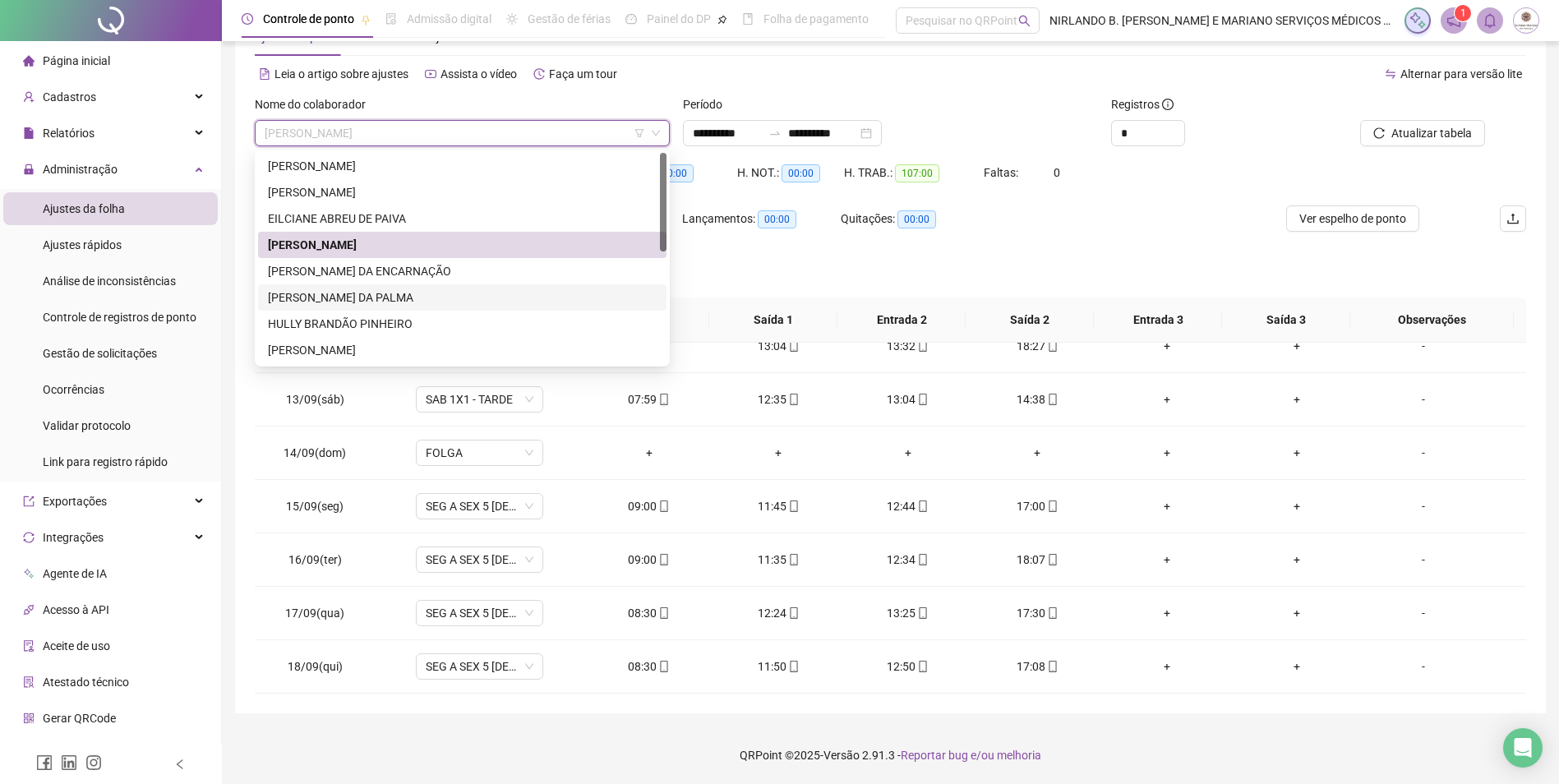
scroll to position [82, 0]
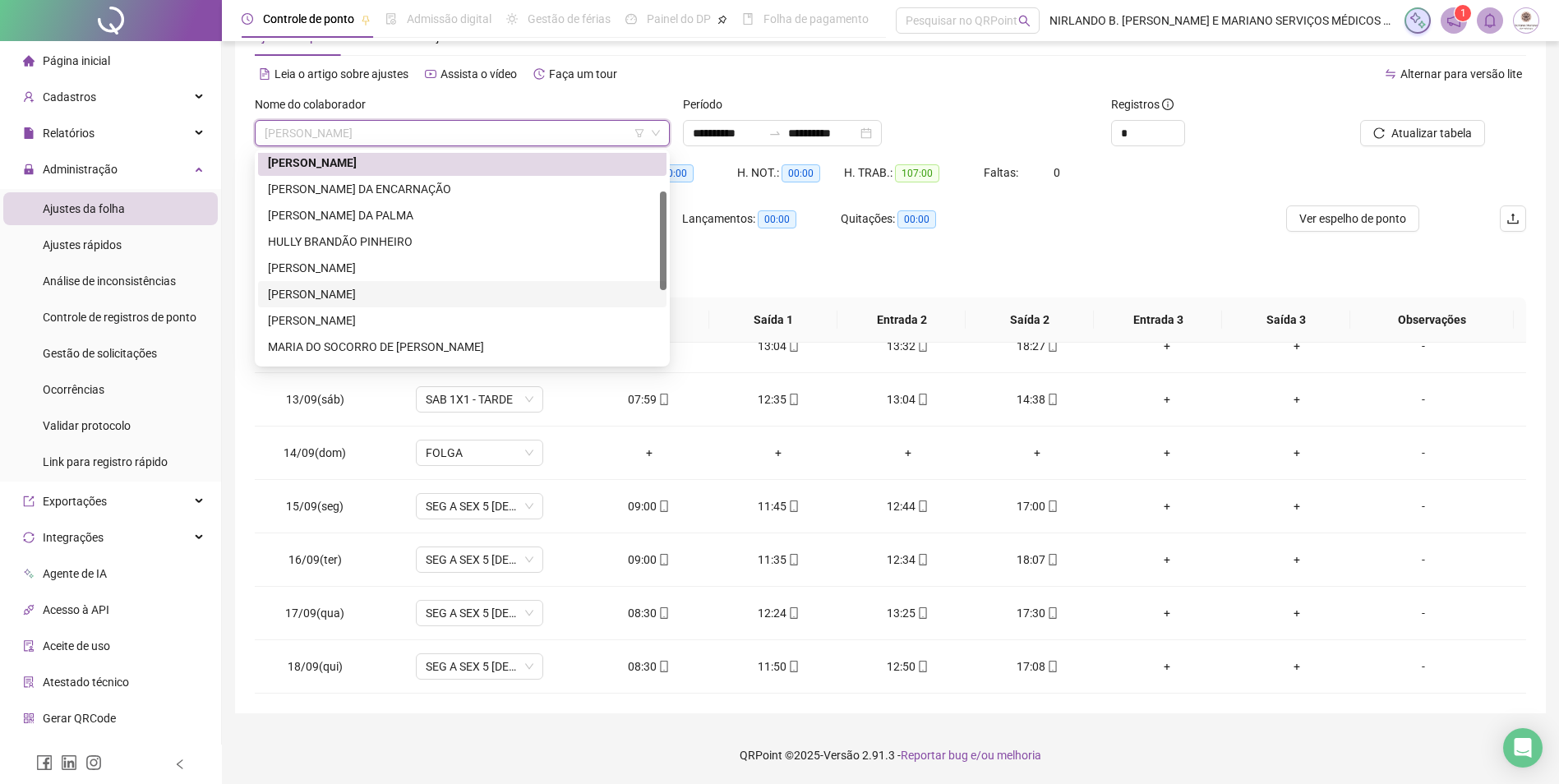
click at [338, 291] on div "[PERSON_NAME]" at bounding box center [462, 294] width 389 height 18
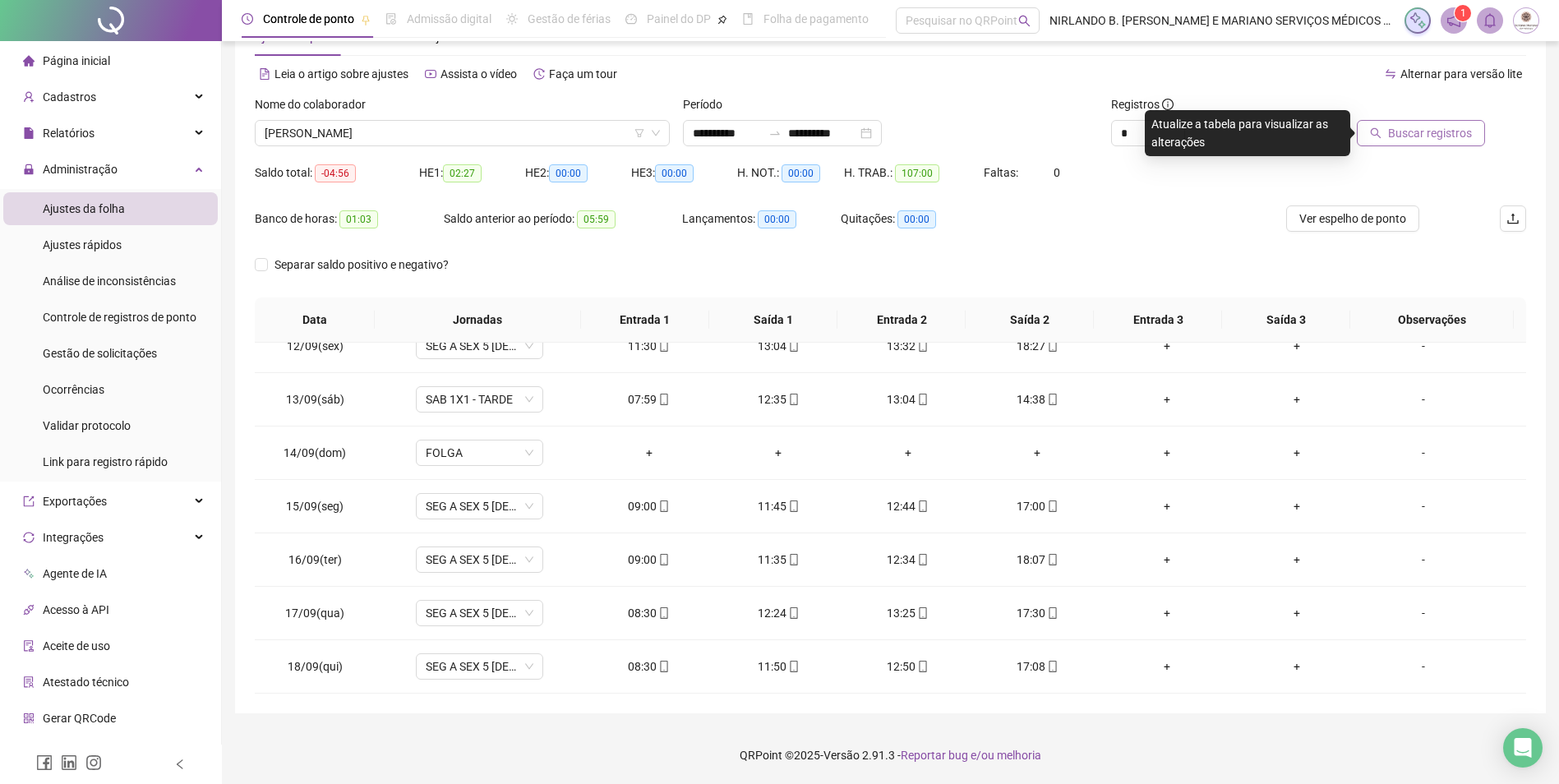
click at [1436, 132] on span "Buscar registros" at bounding box center [1430, 133] width 84 height 18
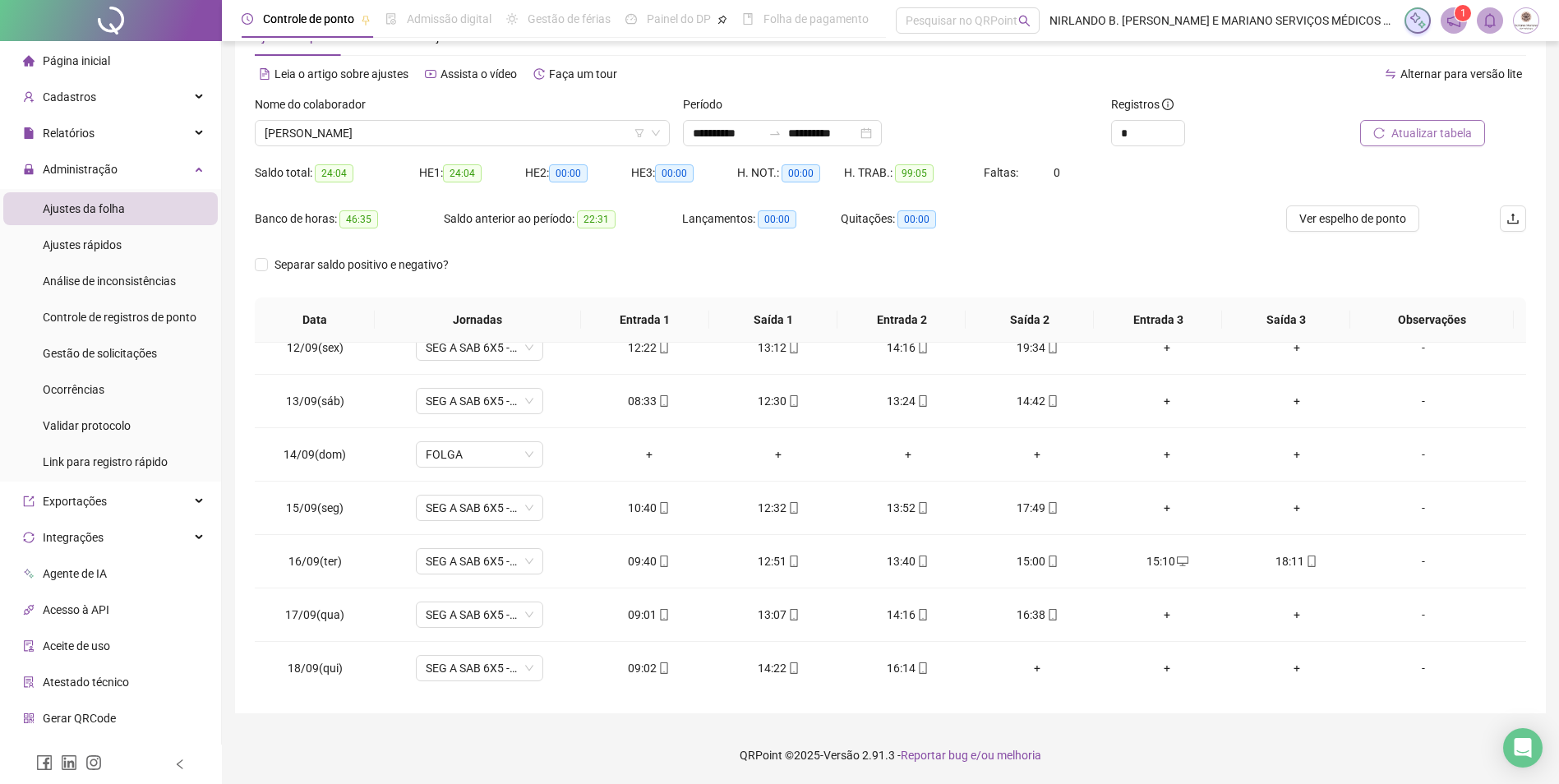
scroll to position [611, 0]
click at [767, 617] on div "13:07" at bounding box center [778, 612] width 104 height 18
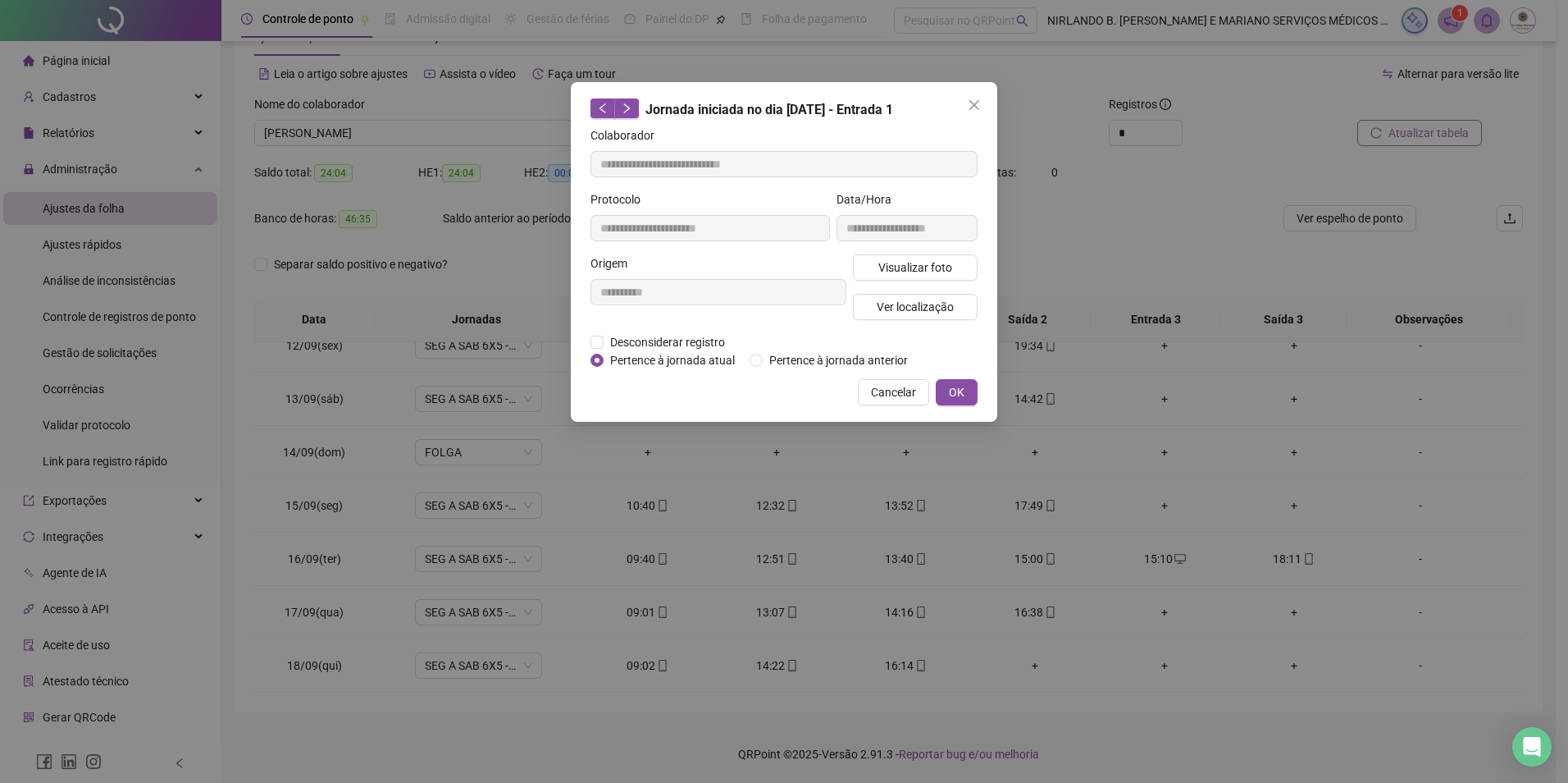
type input "**********"
click at [921, 270] on span "Visualizar foto" at bounding box center [915, 267] width 74 height 18
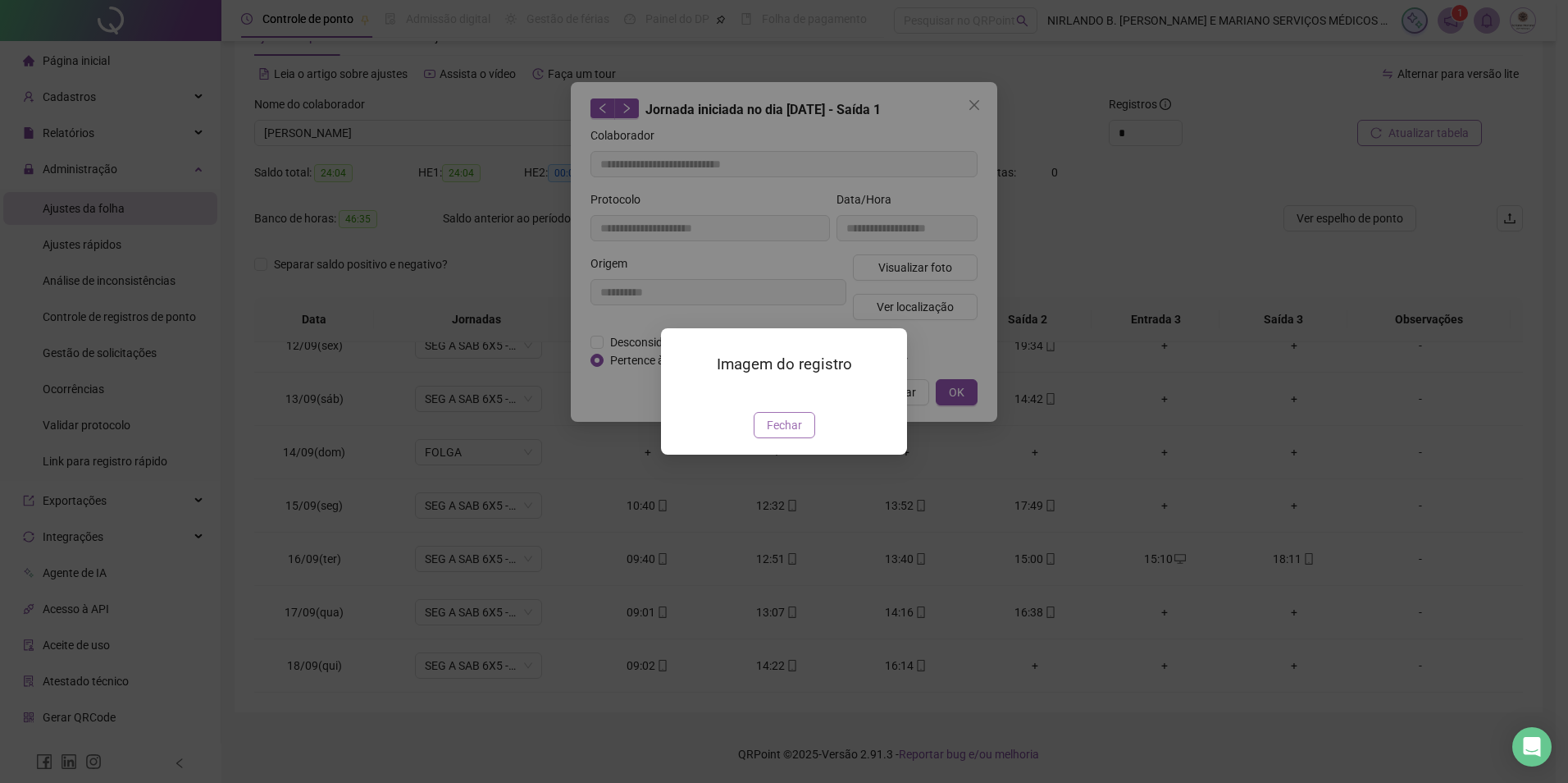
click at [774, 438] on button "Fechar" at bounding box center [784, 425] width 61 height 26
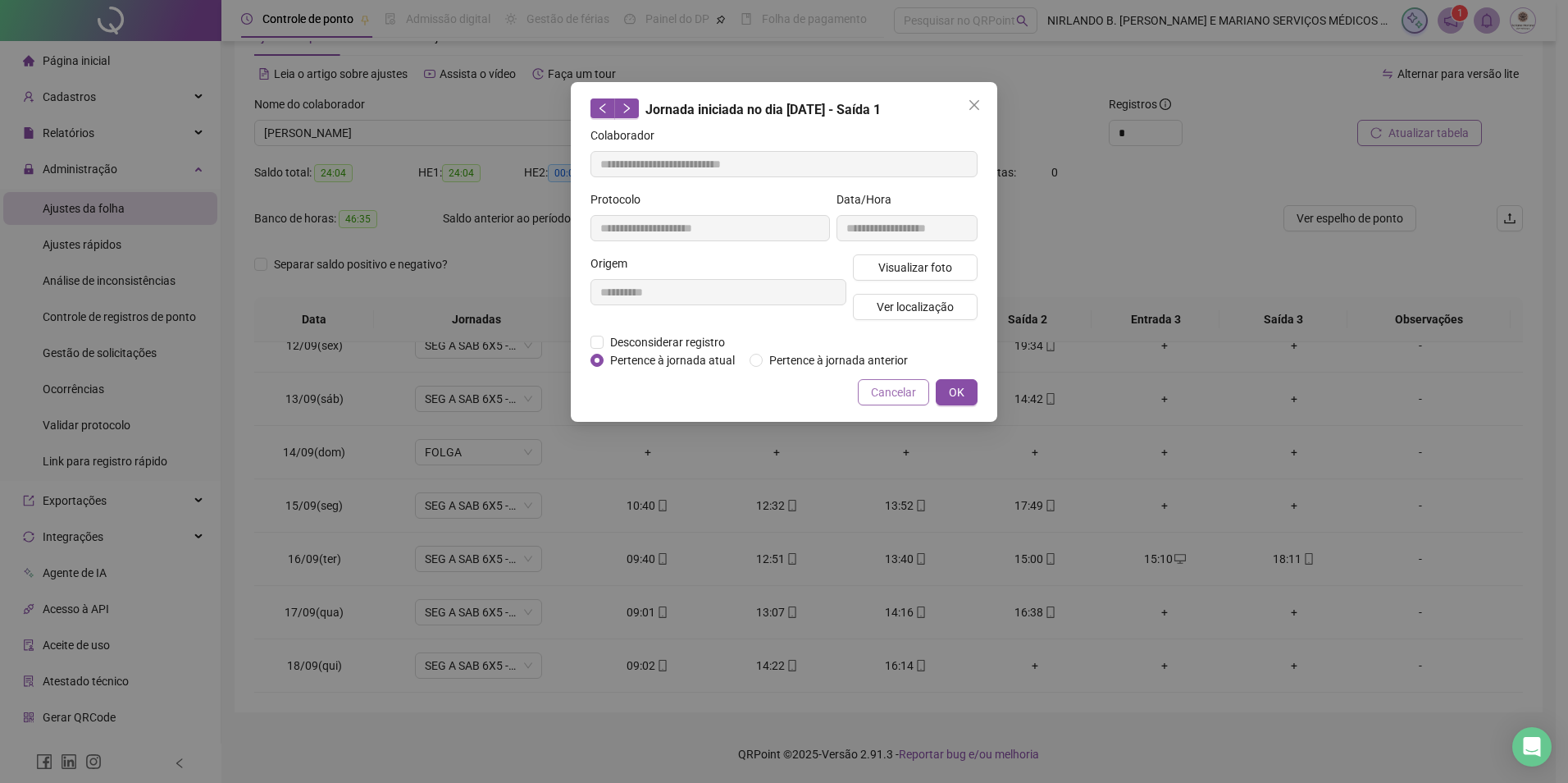
click at [881, 395] on span "Cancelar" at bounding box center [894, 392] width 45 height 18
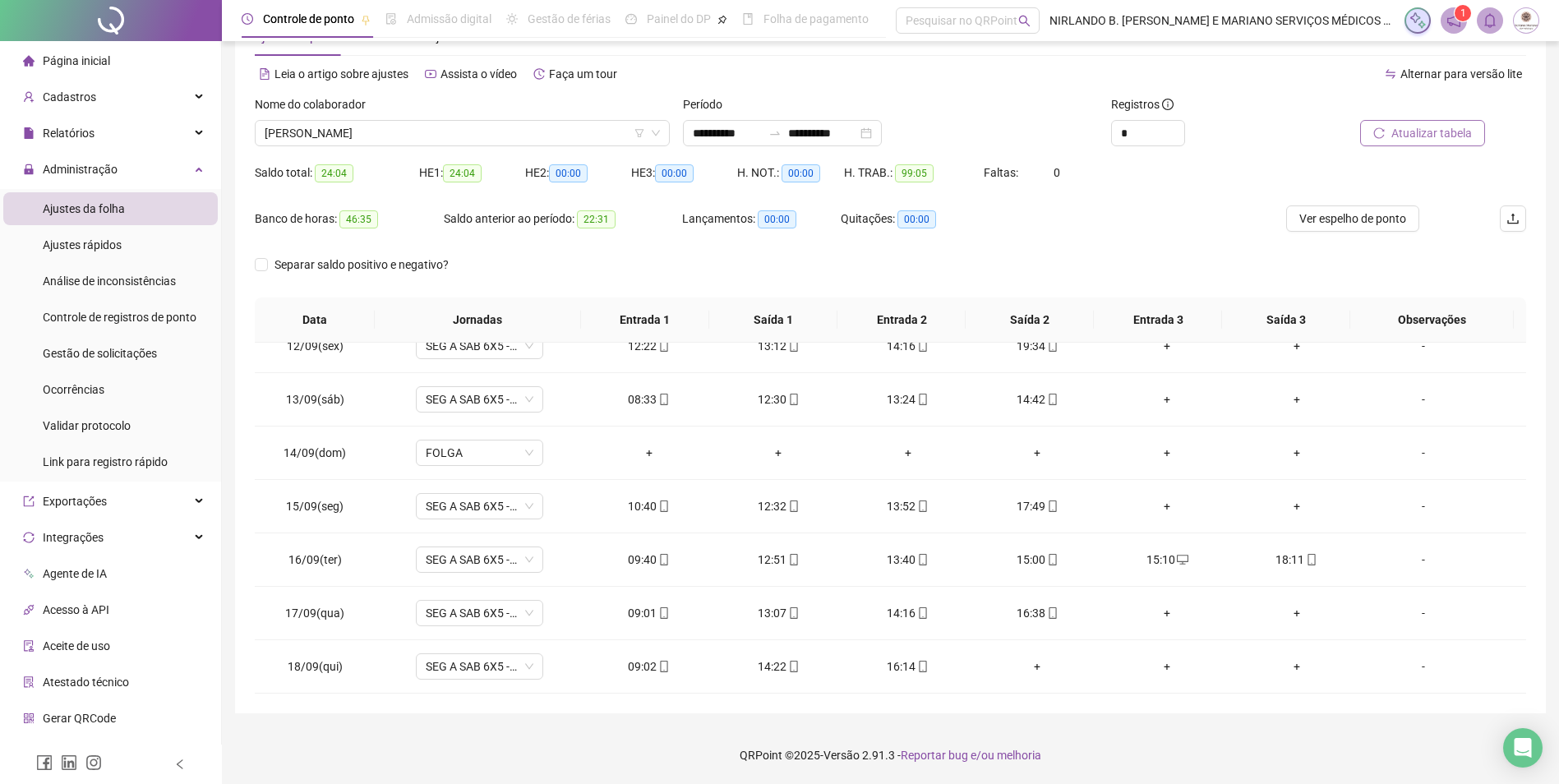
click at [1379, 129] on icon "reload" at bounding box center [1379, 133] width 11 height 11
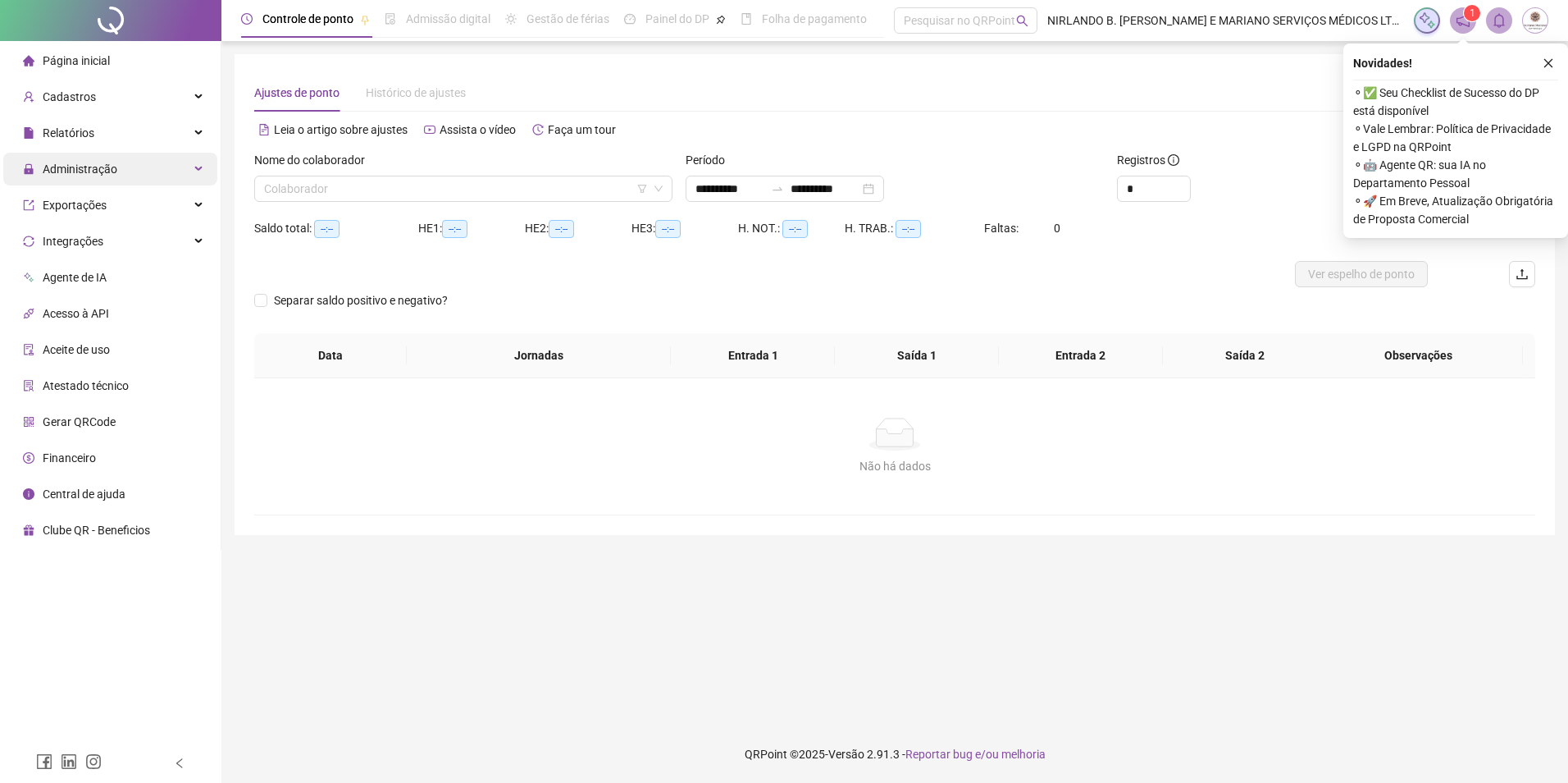
click at [92, 172] on span "Administração" at bounding box center [80, 169] width 75 height 13
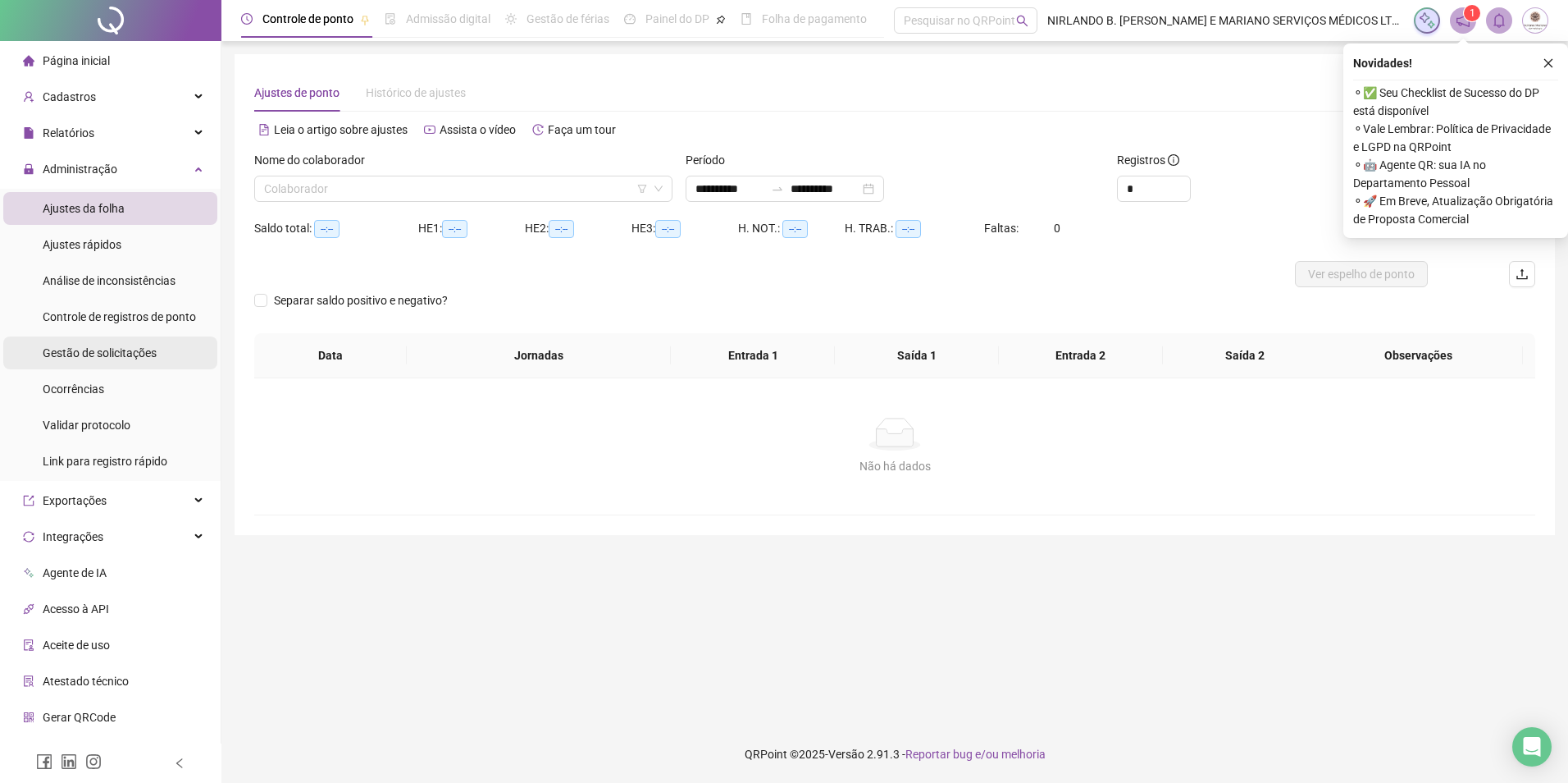
click at [94, 346] on span "Gestão de solicitações" at bounding box center [100, 352] width 114 height 13
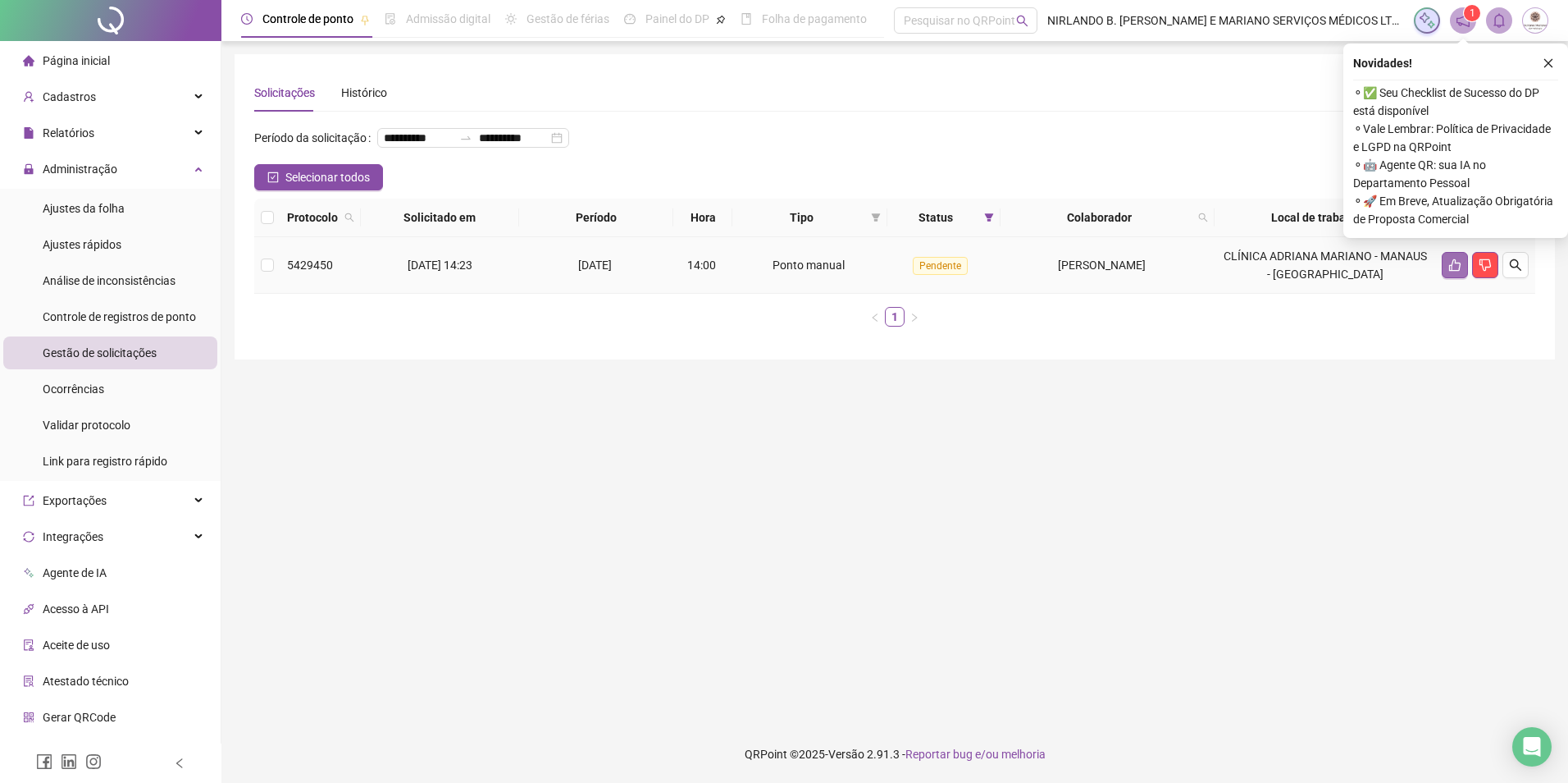
click at [1455, 271] on icon "like" at bounding box center [1454, 264] width 13 height 13
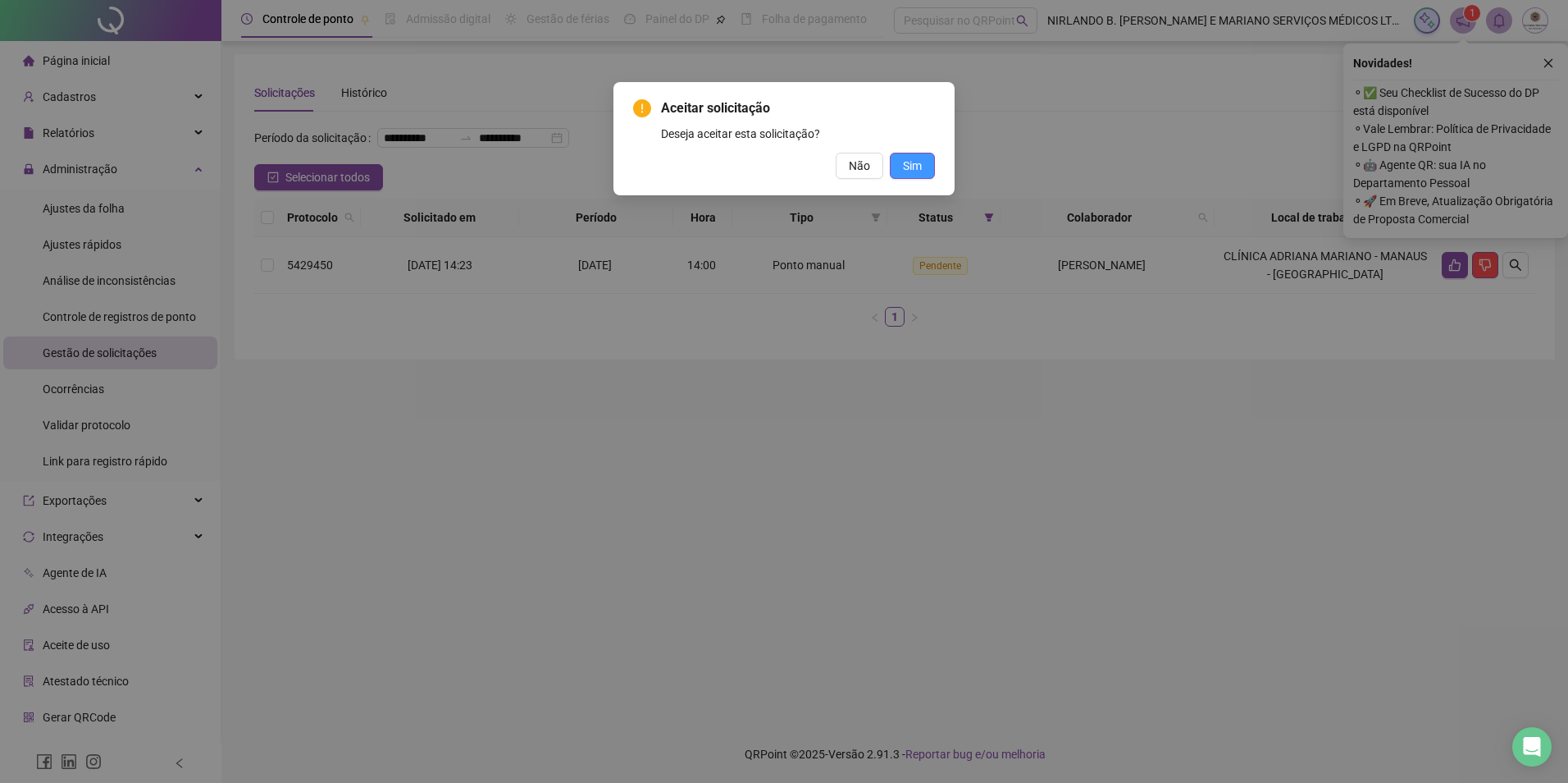
click at [919, 163] on span "Sim" at bounding box center [913, 165] width 19 height 18
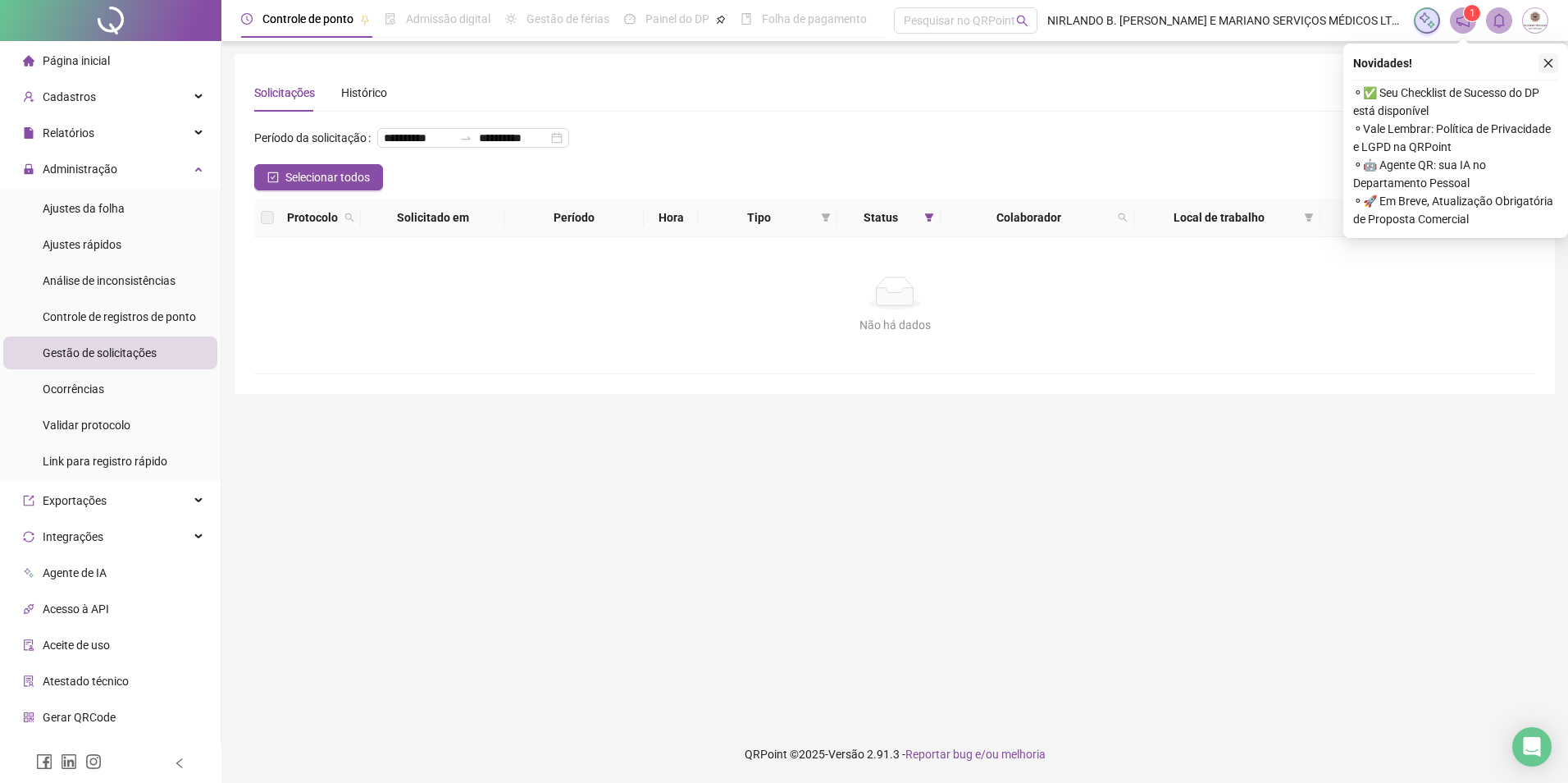
click at [1547, 59] on icon "close" at bounding box center [1548, 63] width 11 height 11
